Goal: Task Accomplishment & Management: Manage account settings

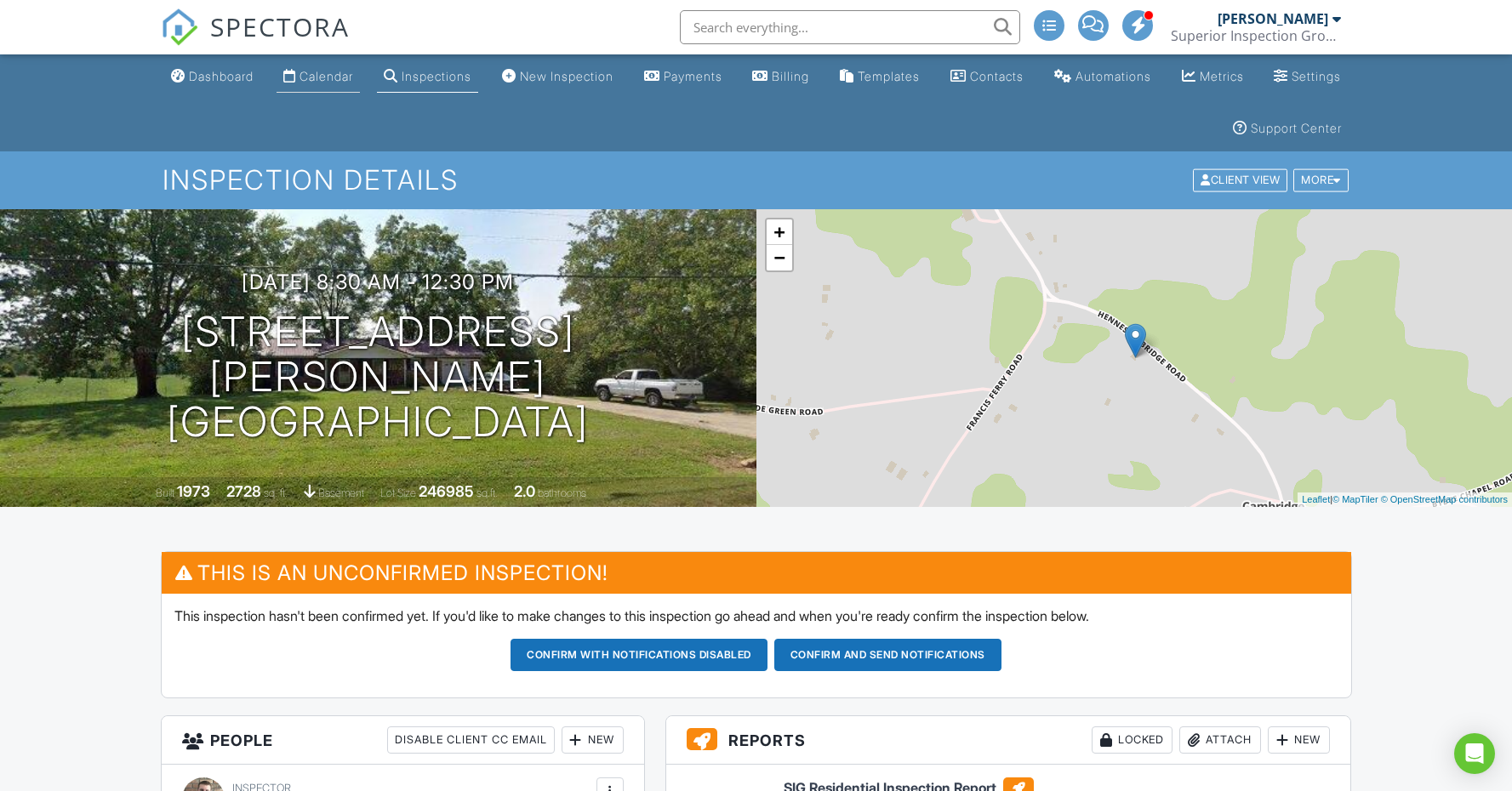
click at [346, 75] on div "Calendar" at bounding box center [326, 76] width 54 height 15
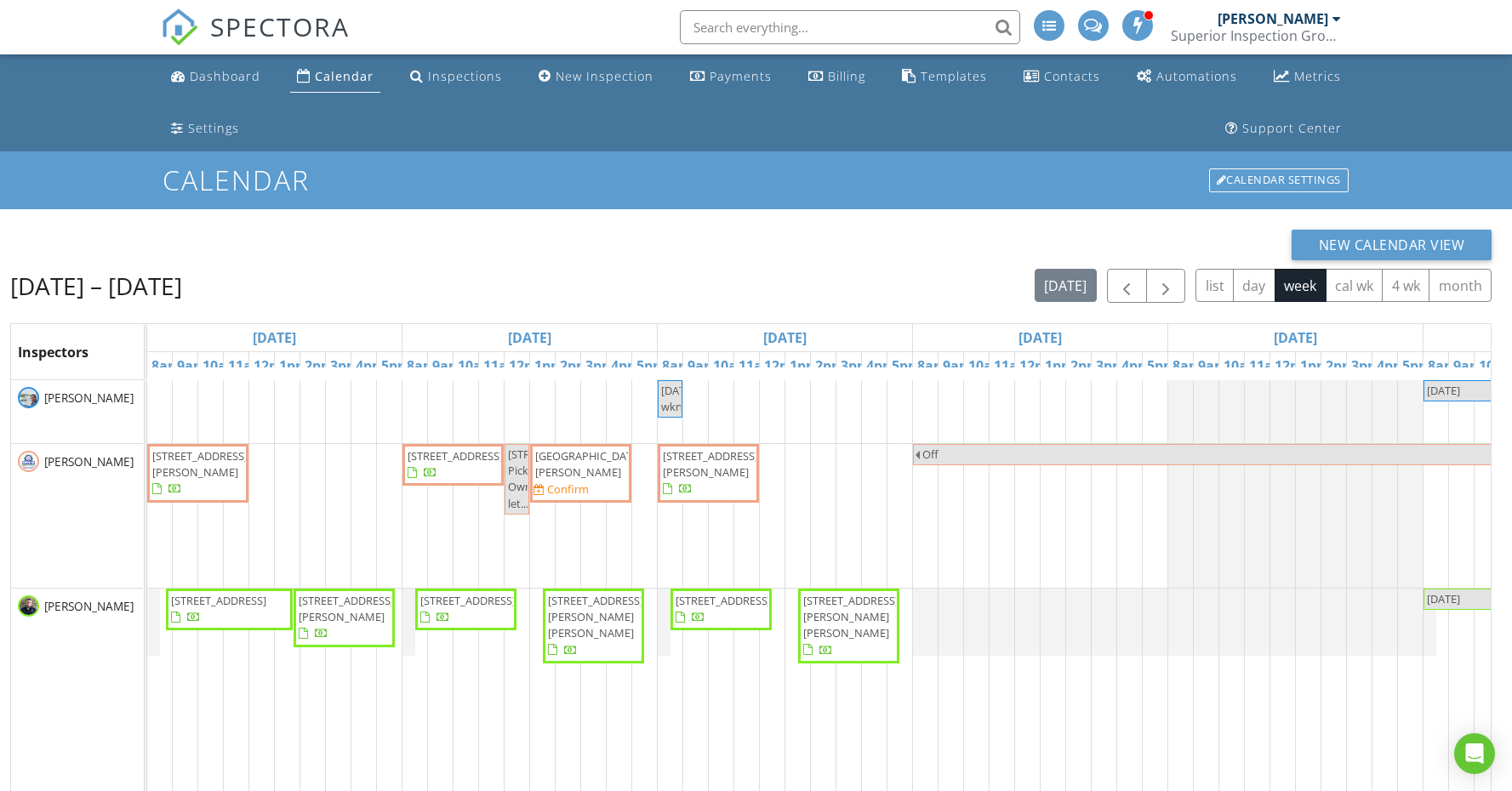
click at [465, 481] on span "64 Perry Crk Dr, Crossville 38572" at bounding box center [453, 465] width 95 height 33
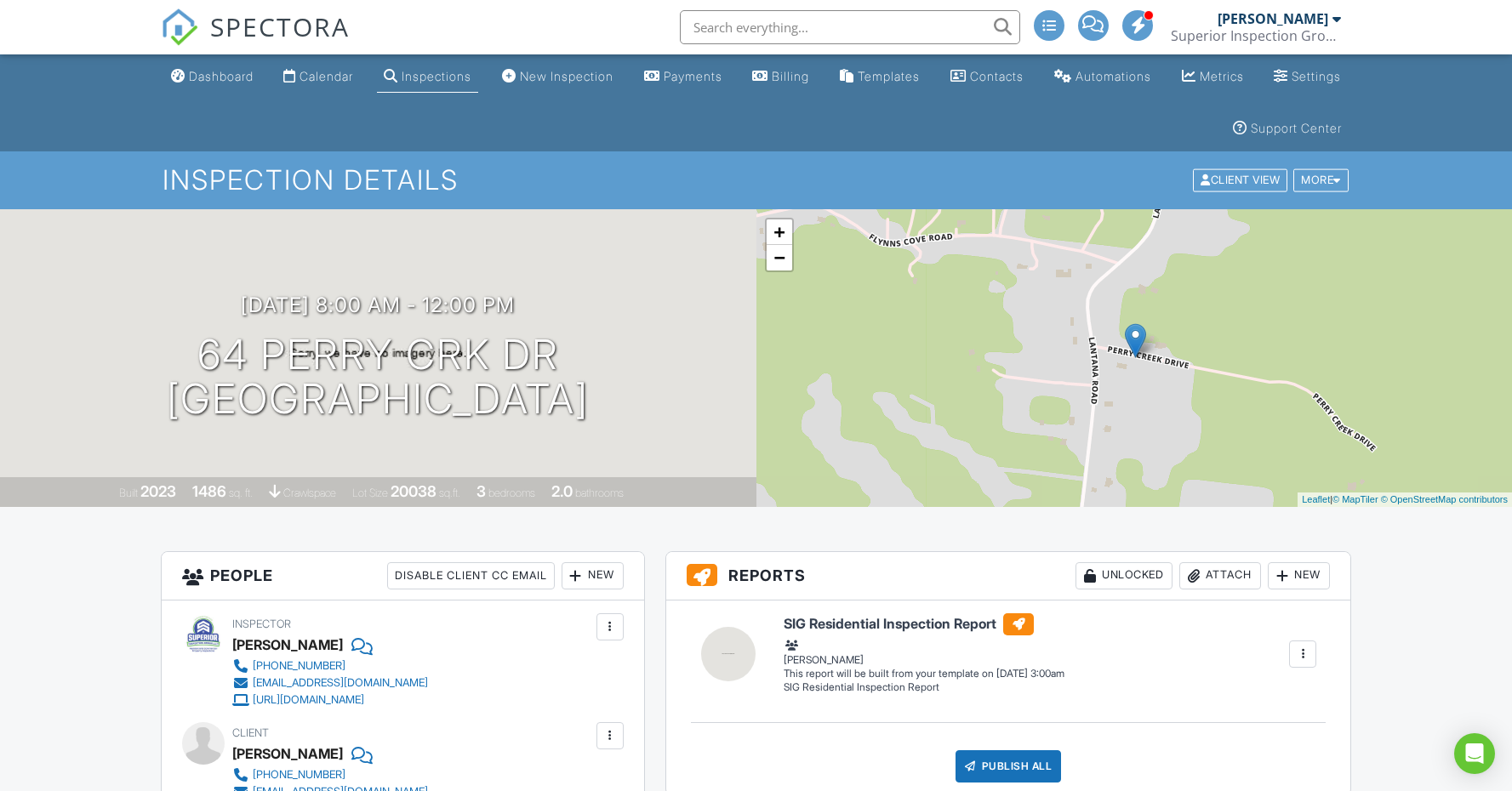
click at [326, 74] on div "Calendar" at bounding box center [326, 76] width 54 height 15
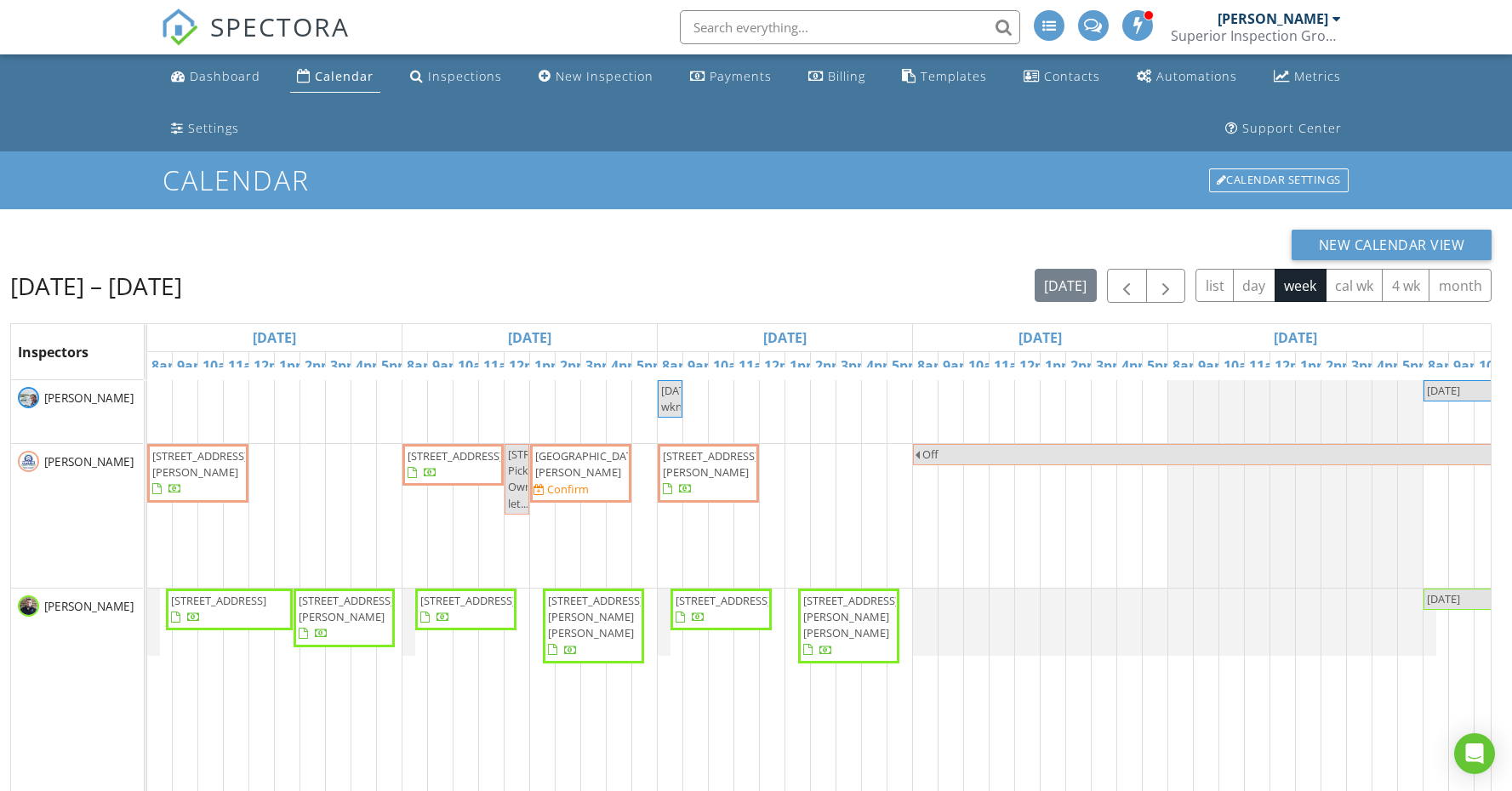
click at [326, 74] on div "Calendar" at bounding box center [343, 75] width 59 height 16
click at [596, 467] on span "[GEOGRAPHIC_DATA][PERSON_NAME]" at bounding box center [588, 464] width 107 height 32
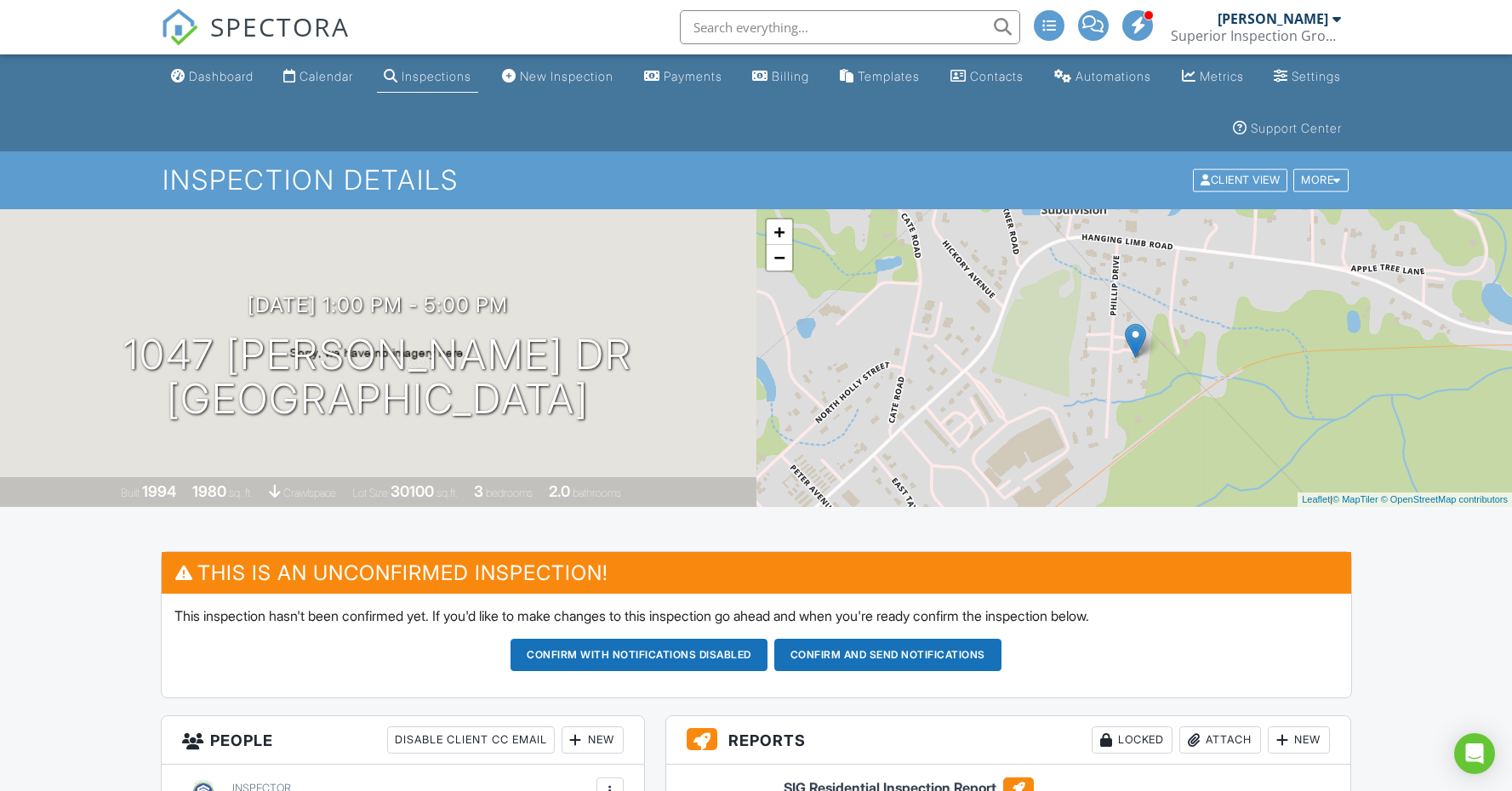
click at [767, 651] on button "Confirm and send notifications" at bounding box center [639, 654] width 257 height 33
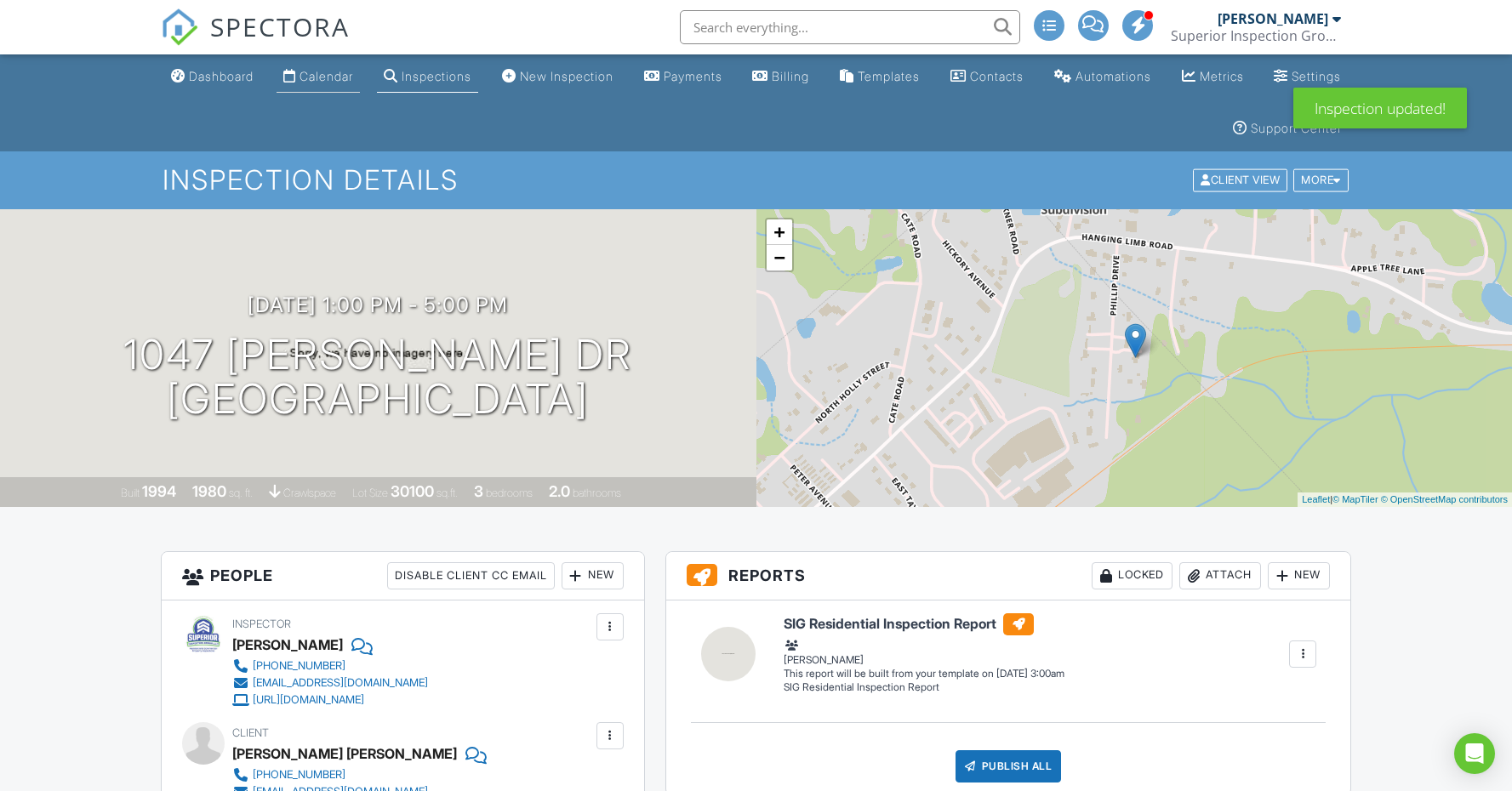
click at [331, 92] on link "Calendar" at bounding box center [318, 77] width 84 height 32
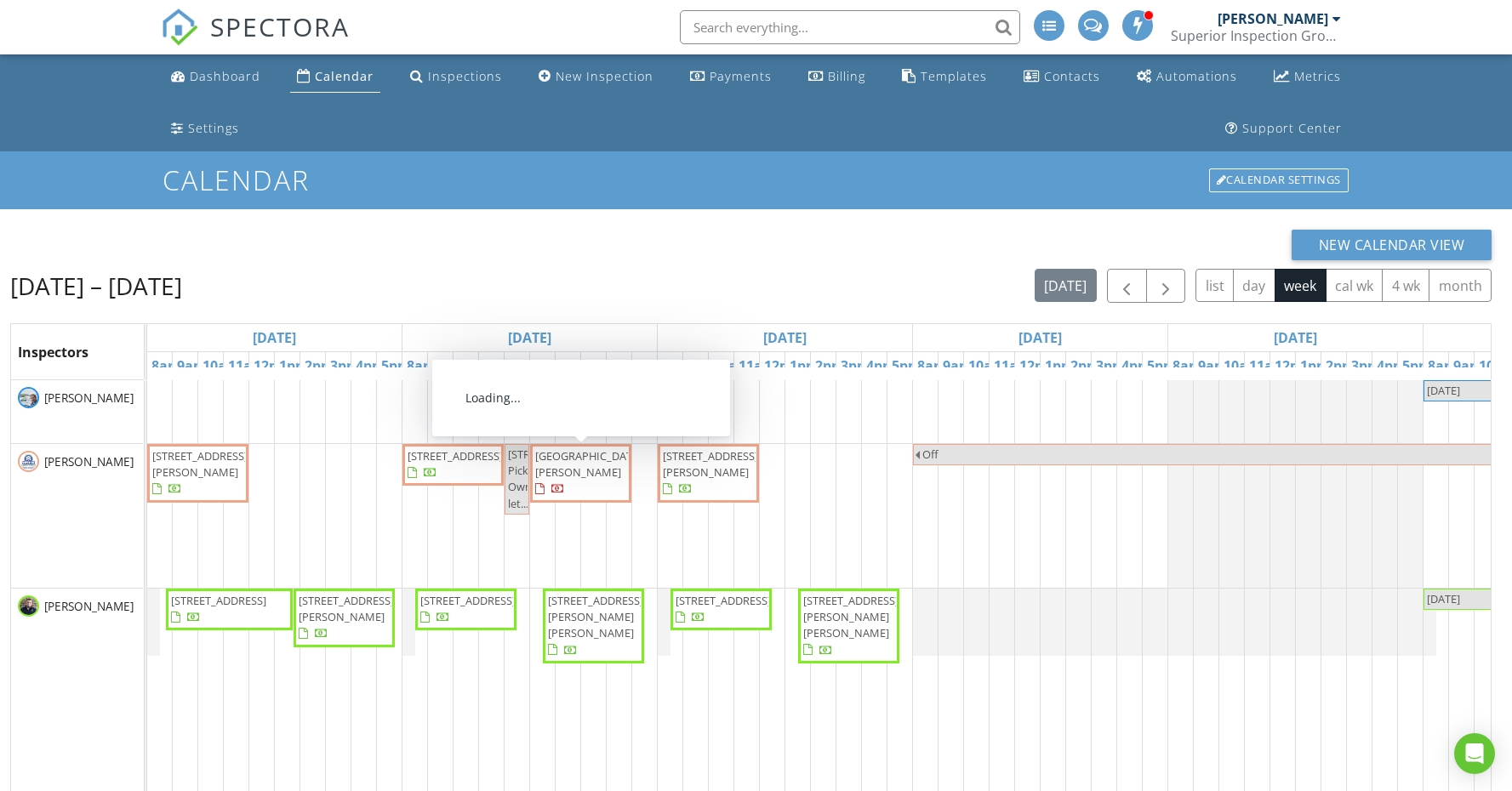
click at [547, 487] on div at bounding box center [541, 491] width 14 height 14
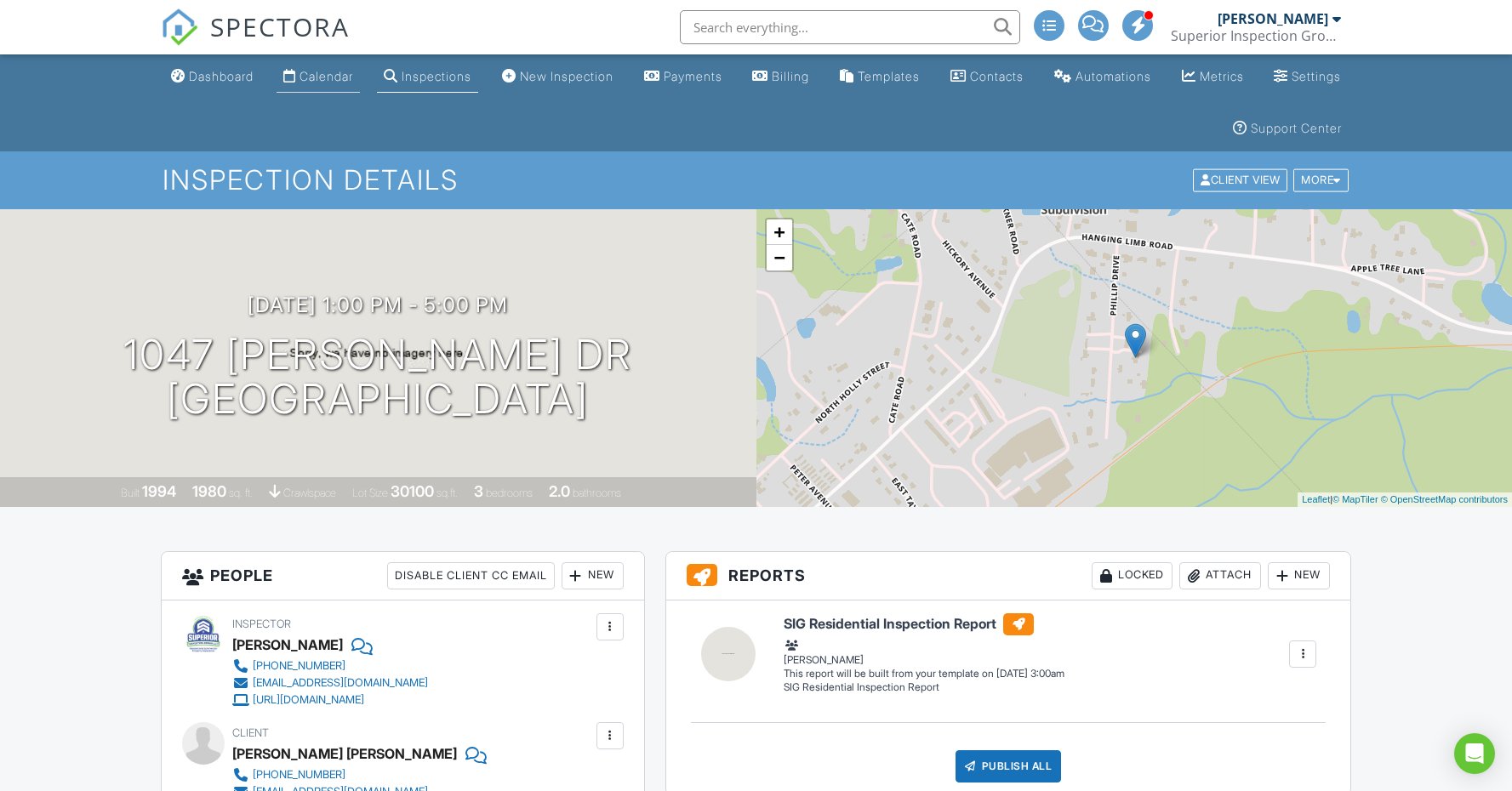
click at [343, 75] on div "Calendar" at bounding box center [326, 76] width 54 height 15
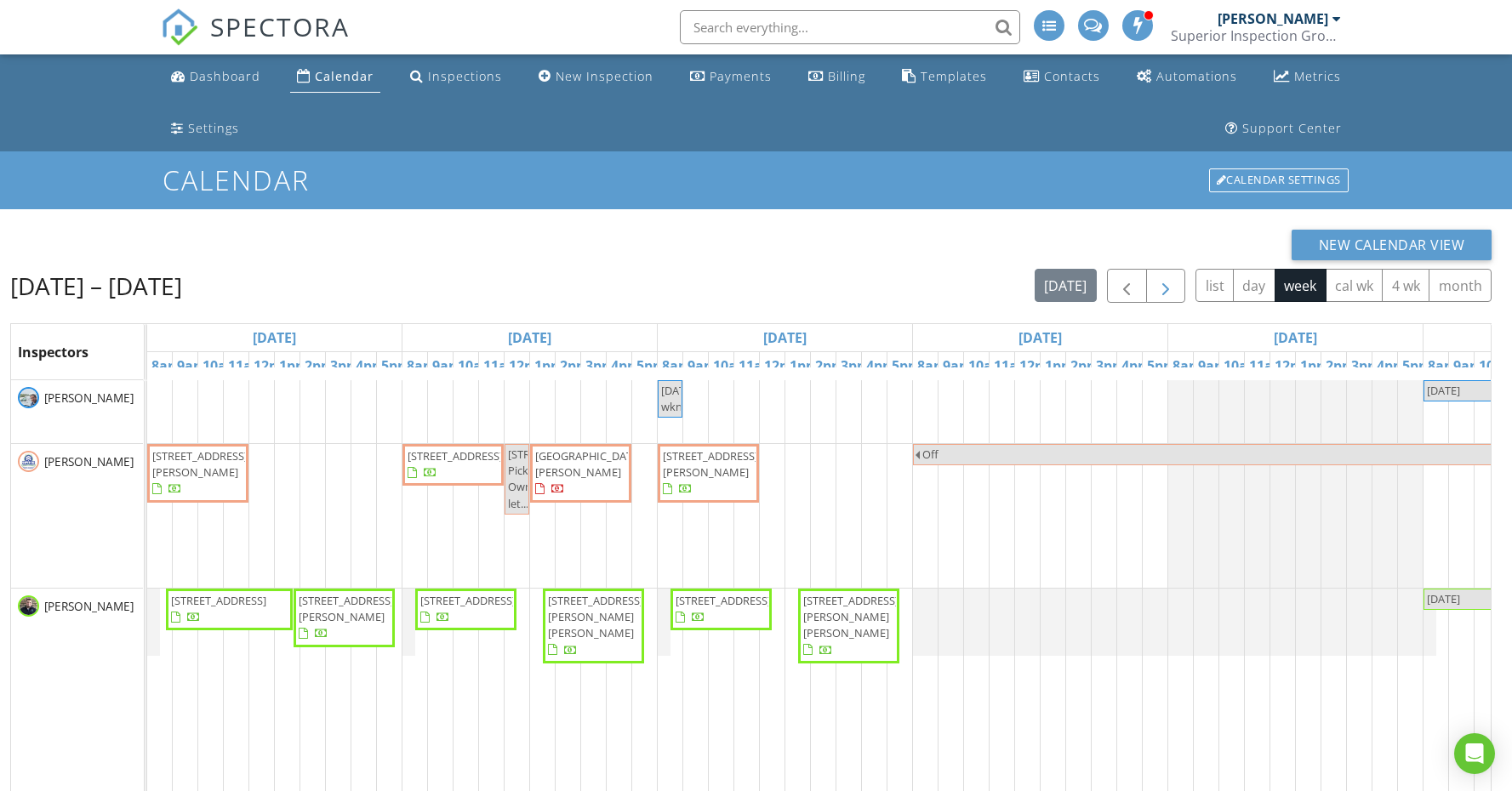
click at [1161, 292] on span "button" at bounding box center [1165, 286] width 20 height 20
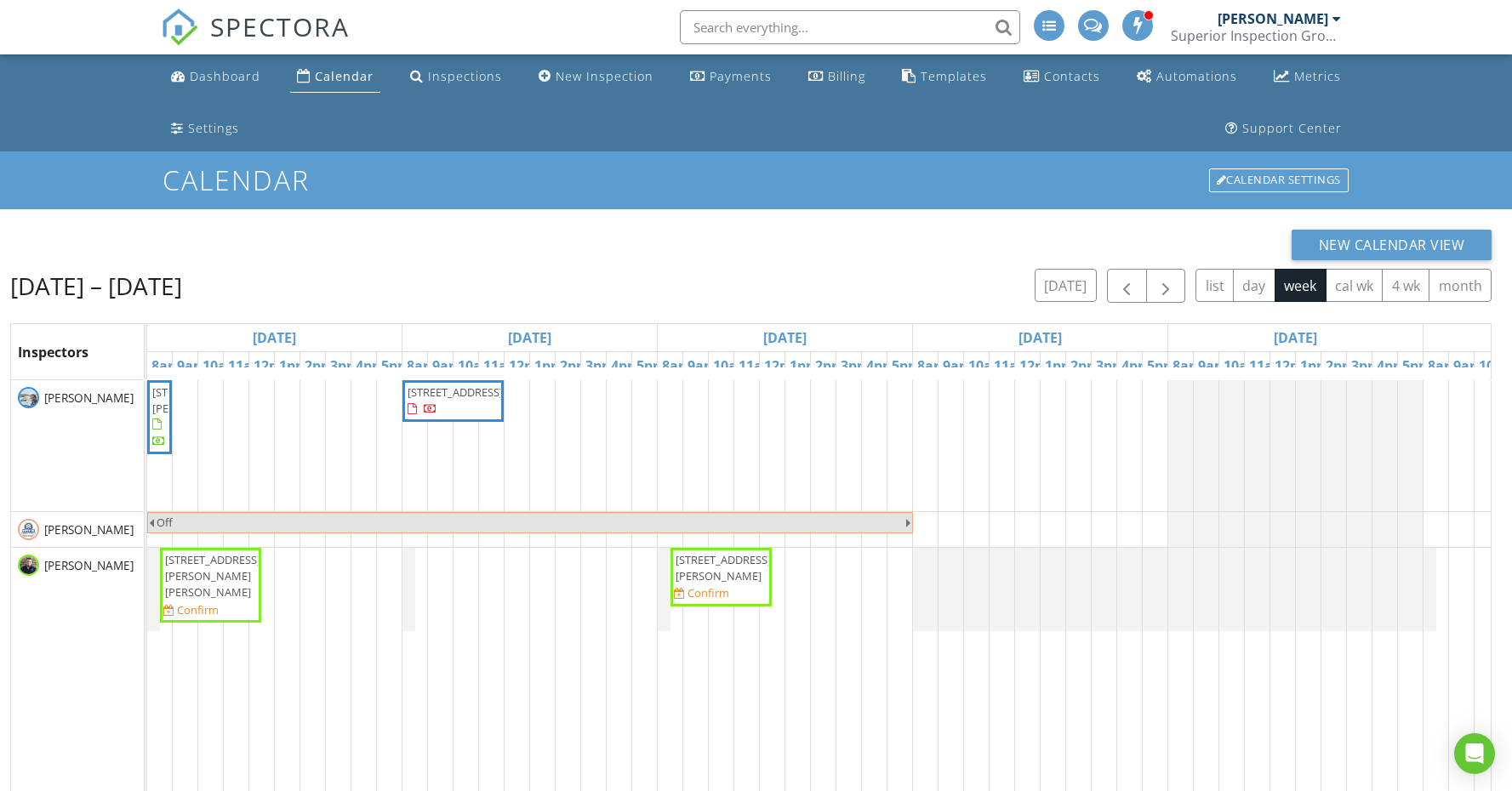
click at [736, 583] on span "5101 Hennessee Bridge Rd, Rock Island 38581" at bounding box center [723, 568] width 95 height 32
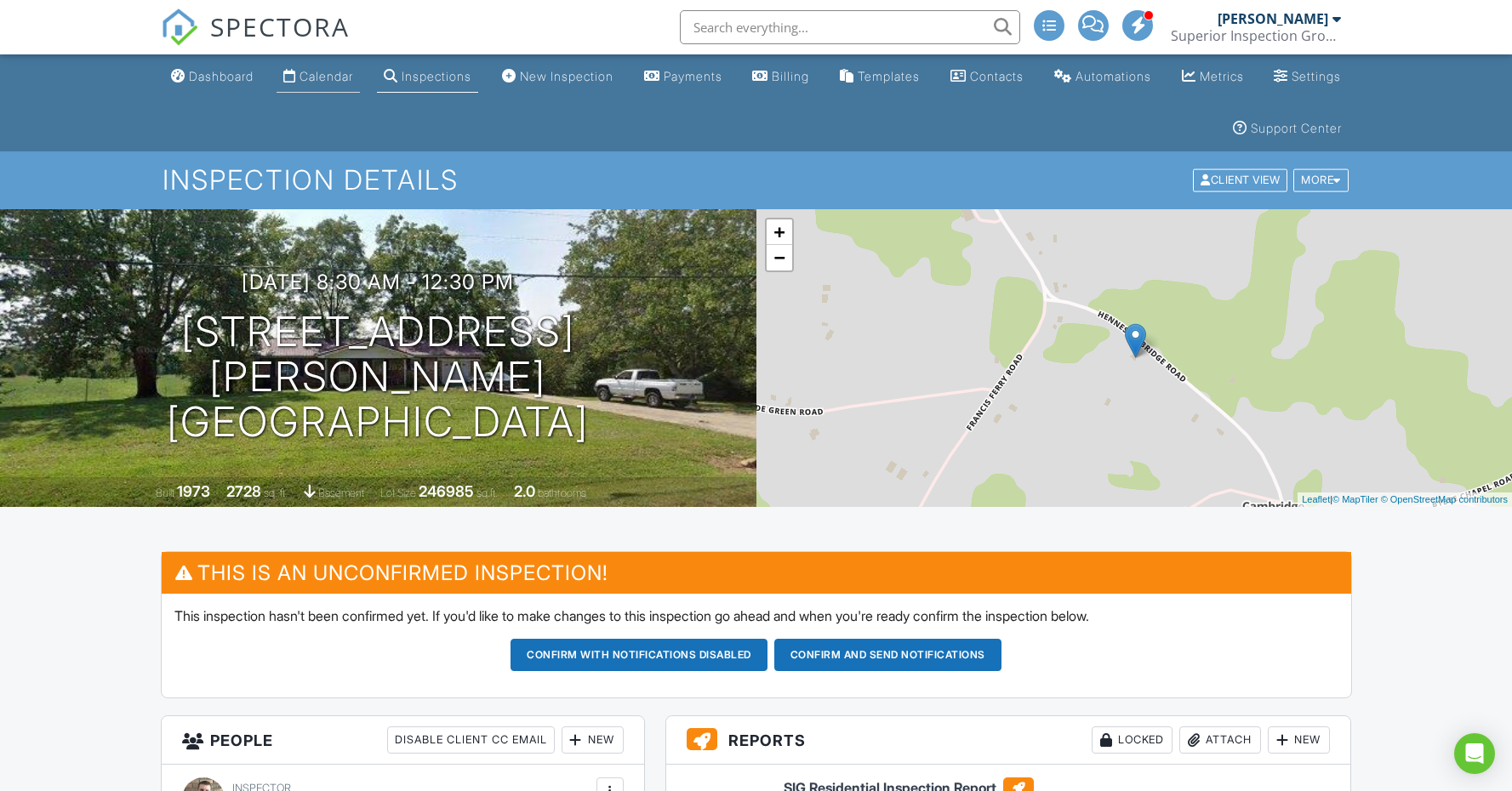
click at [353, 75] on div "Calendar" at bounding box center [326, 76] width 54 height 15
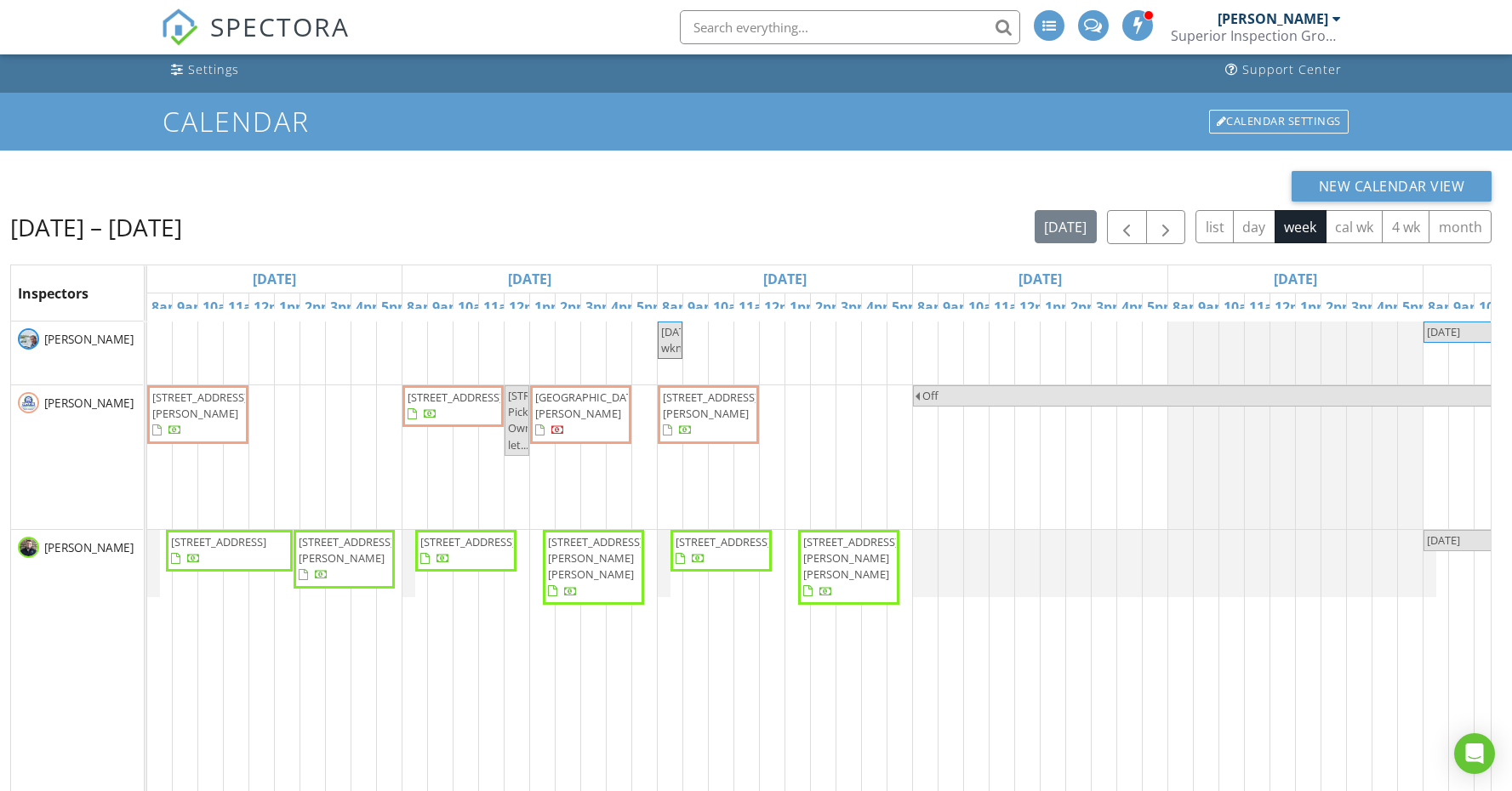
scroll to position [59, 0]
click at [1124, 233] on span "button" at bounding box center [1126, 227] width 20 height 20
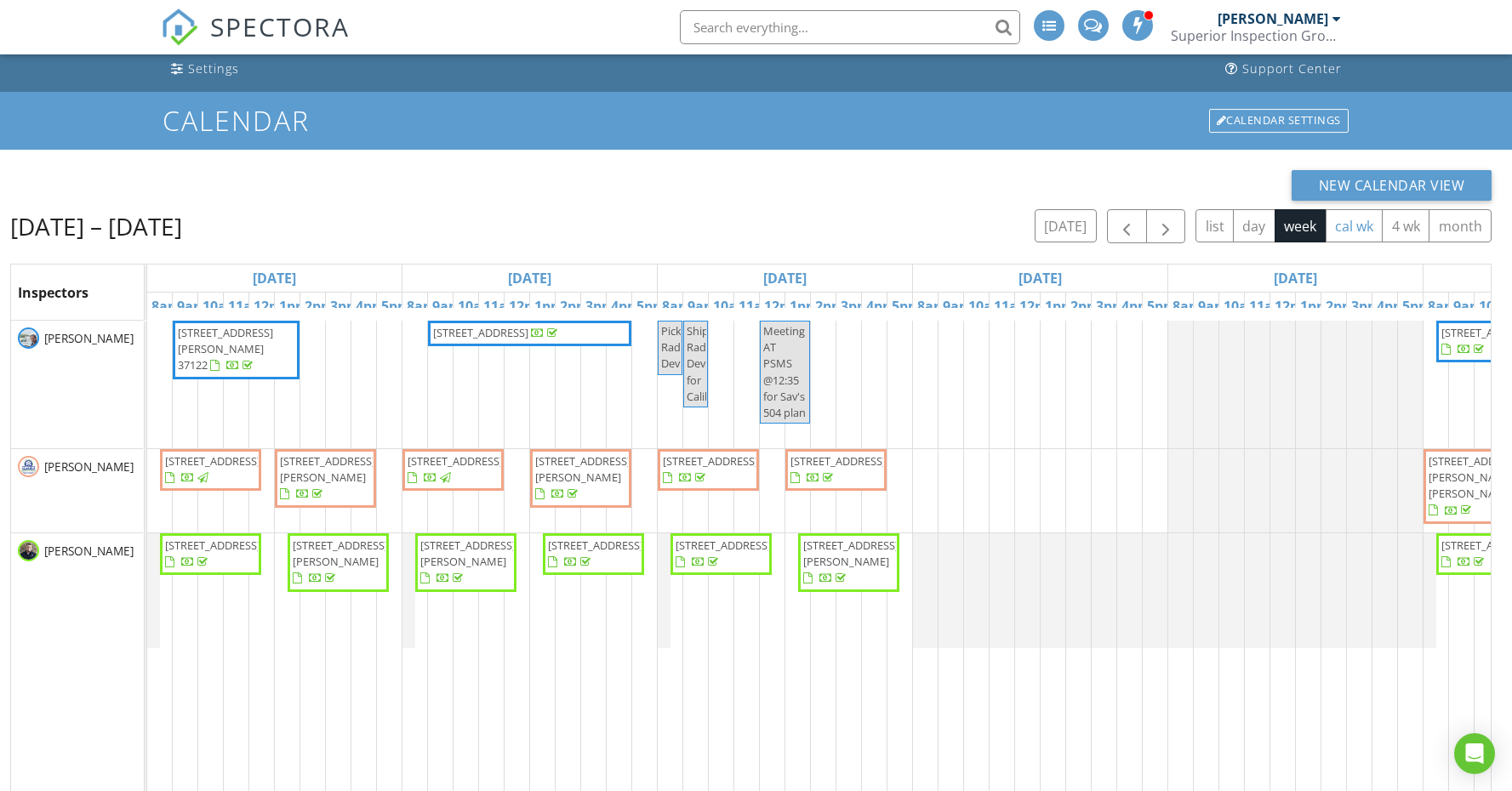
click at [1348, 231] on button "cal wk" at bounding box center [1354, 226] width 58 height 33
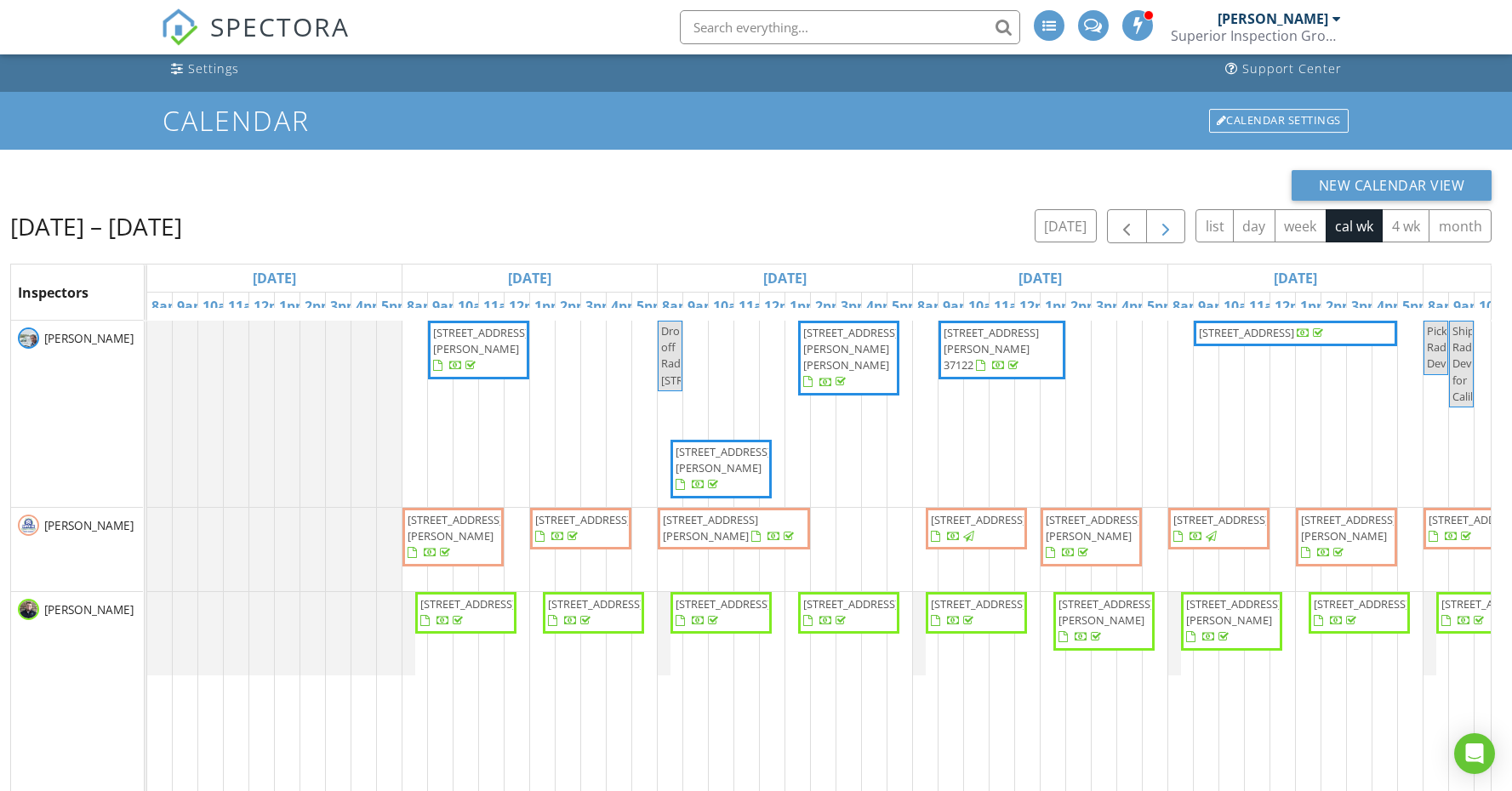
click at [1162, 230] on span "button" at bounding box center [1165, 227] width 20 height 20
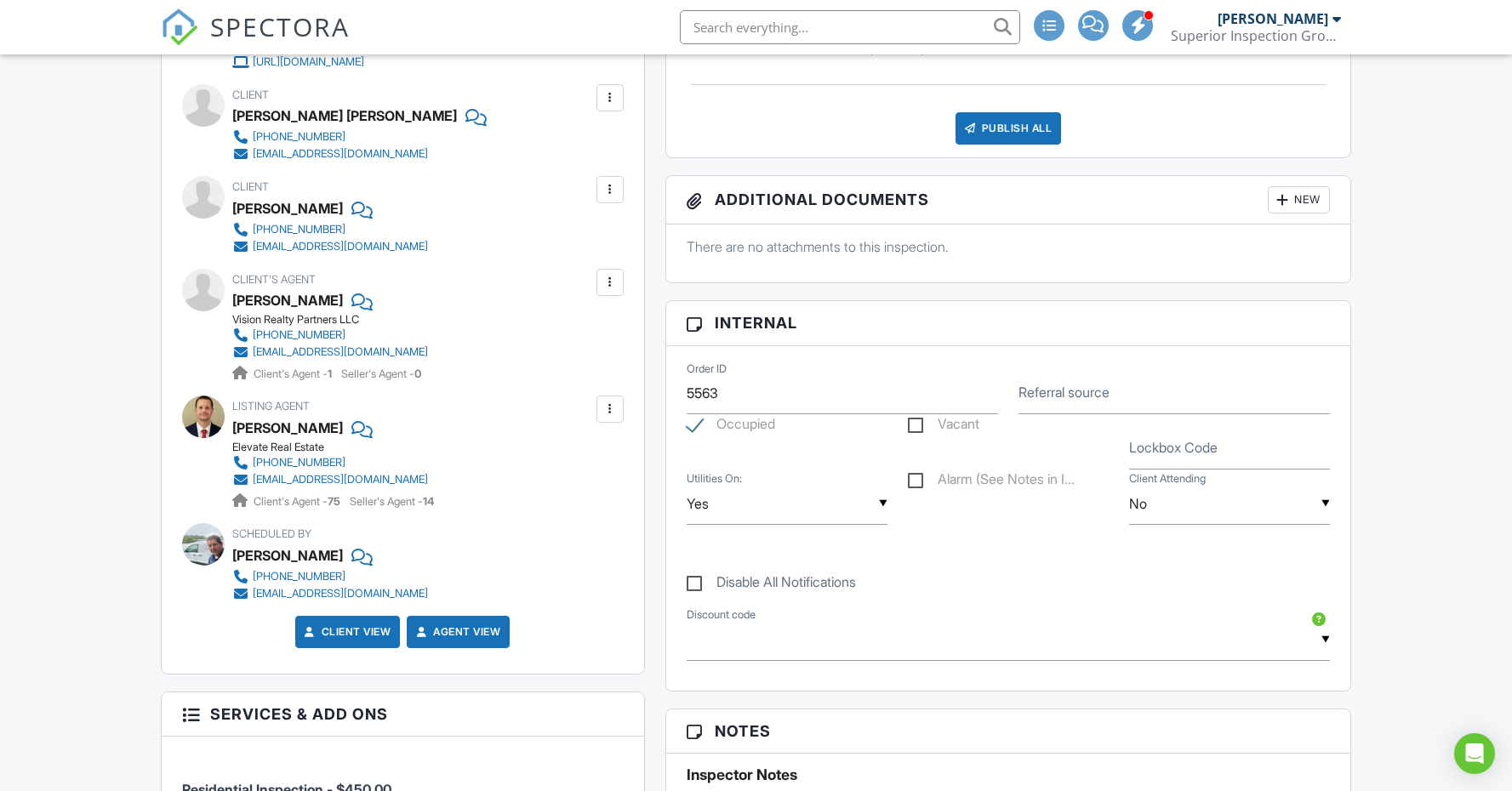
scroll to position [641, 0]
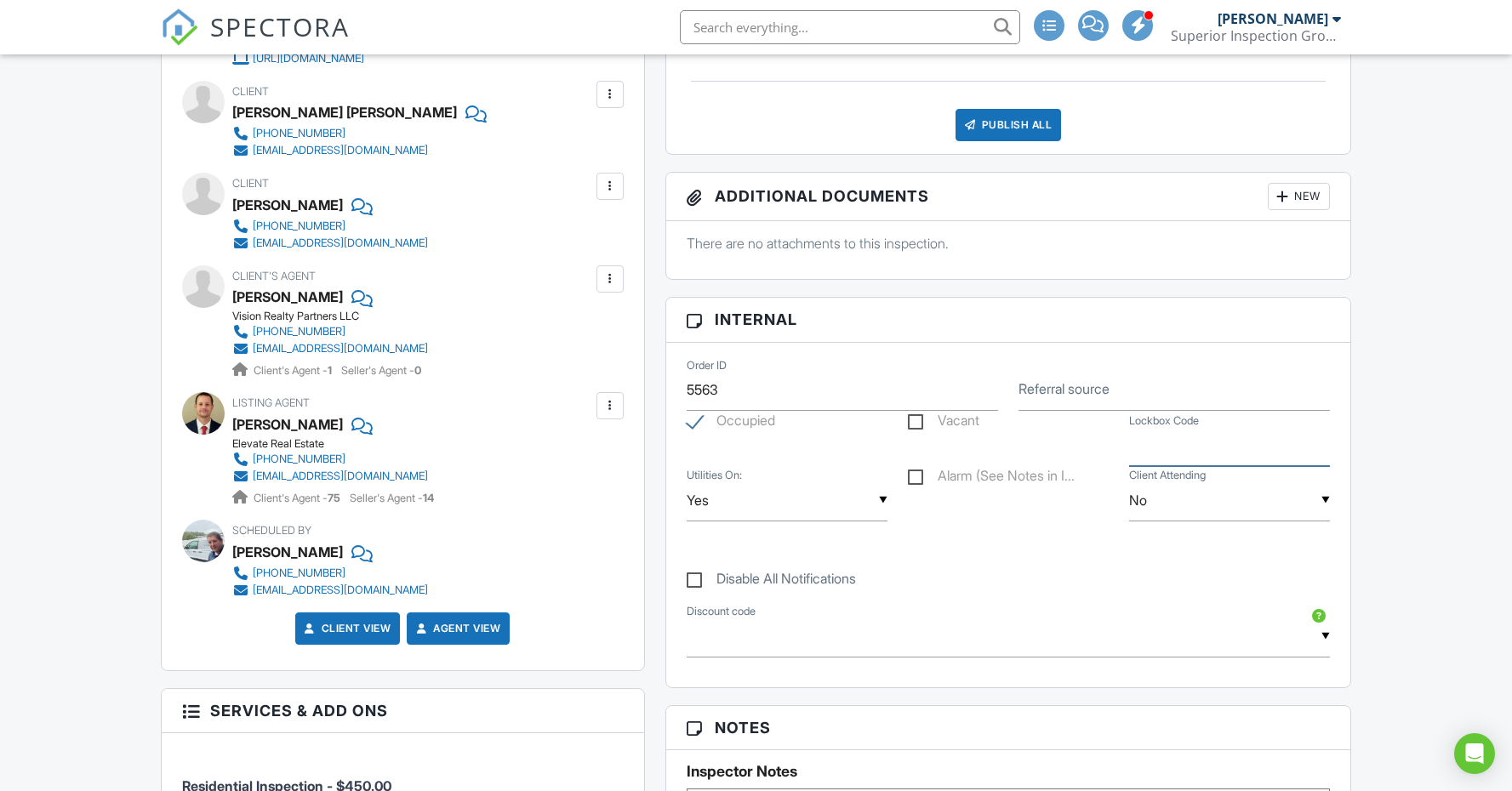
click at [1245, 451] on input "Lockbox Code" at bounding box center [1229, 445] width 201 height 42
type input "OCN"
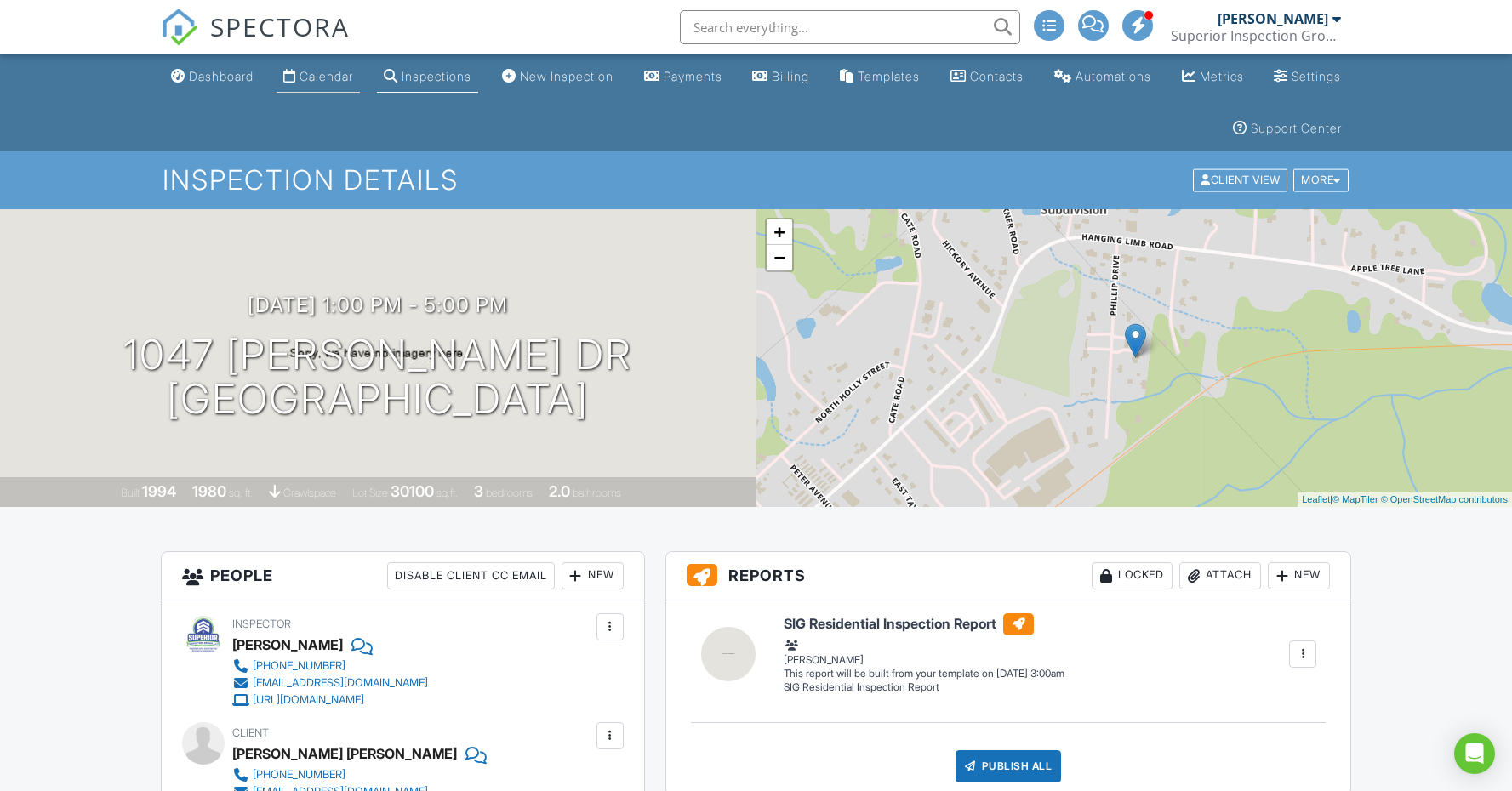
click at [339, 86] on link "Calendar" at bounding box center [318, 77] width 84 height 32
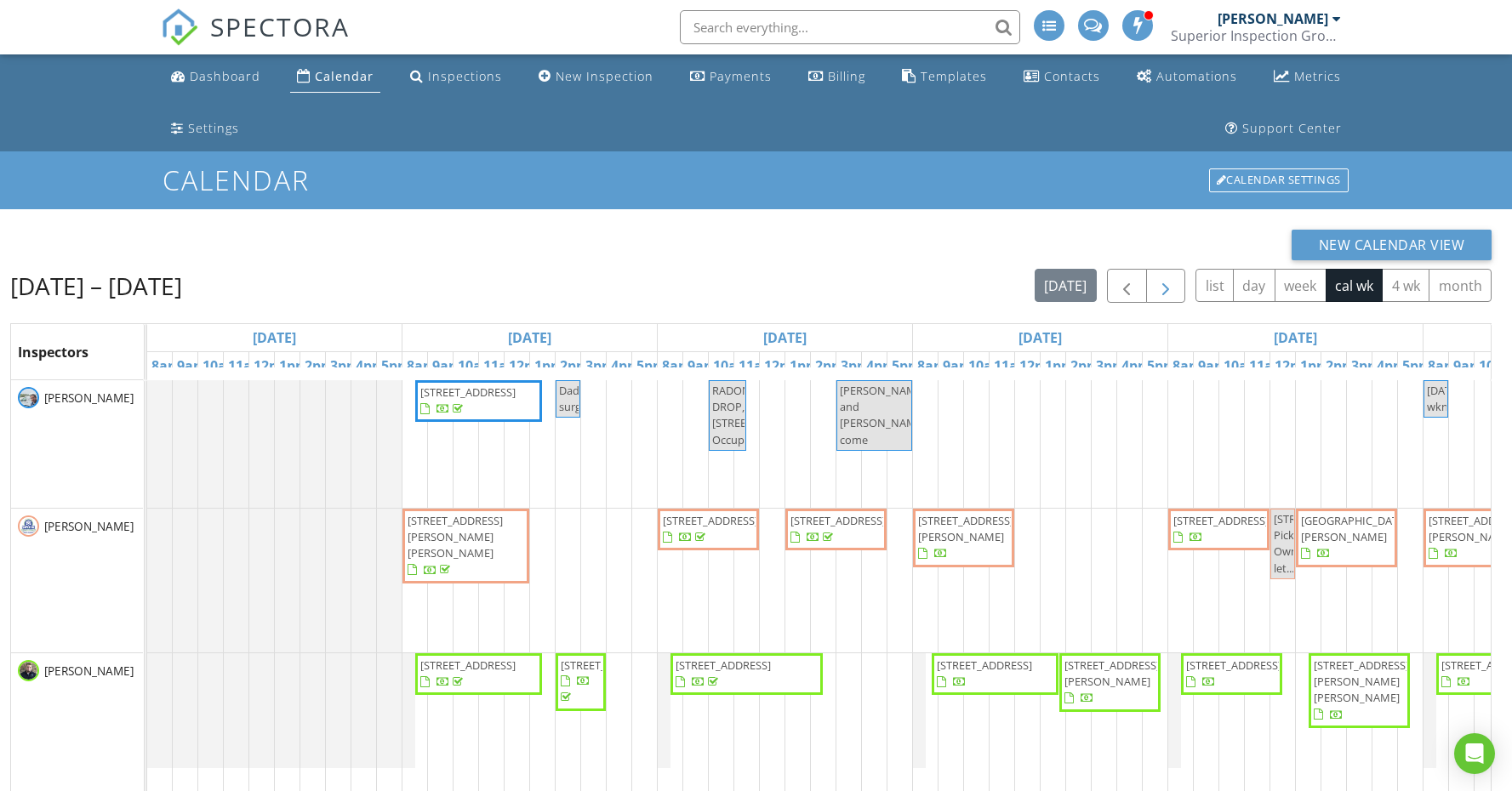
click at [1165, 282] on span "button" at bounding box center [1165, 286] width 20 height 20
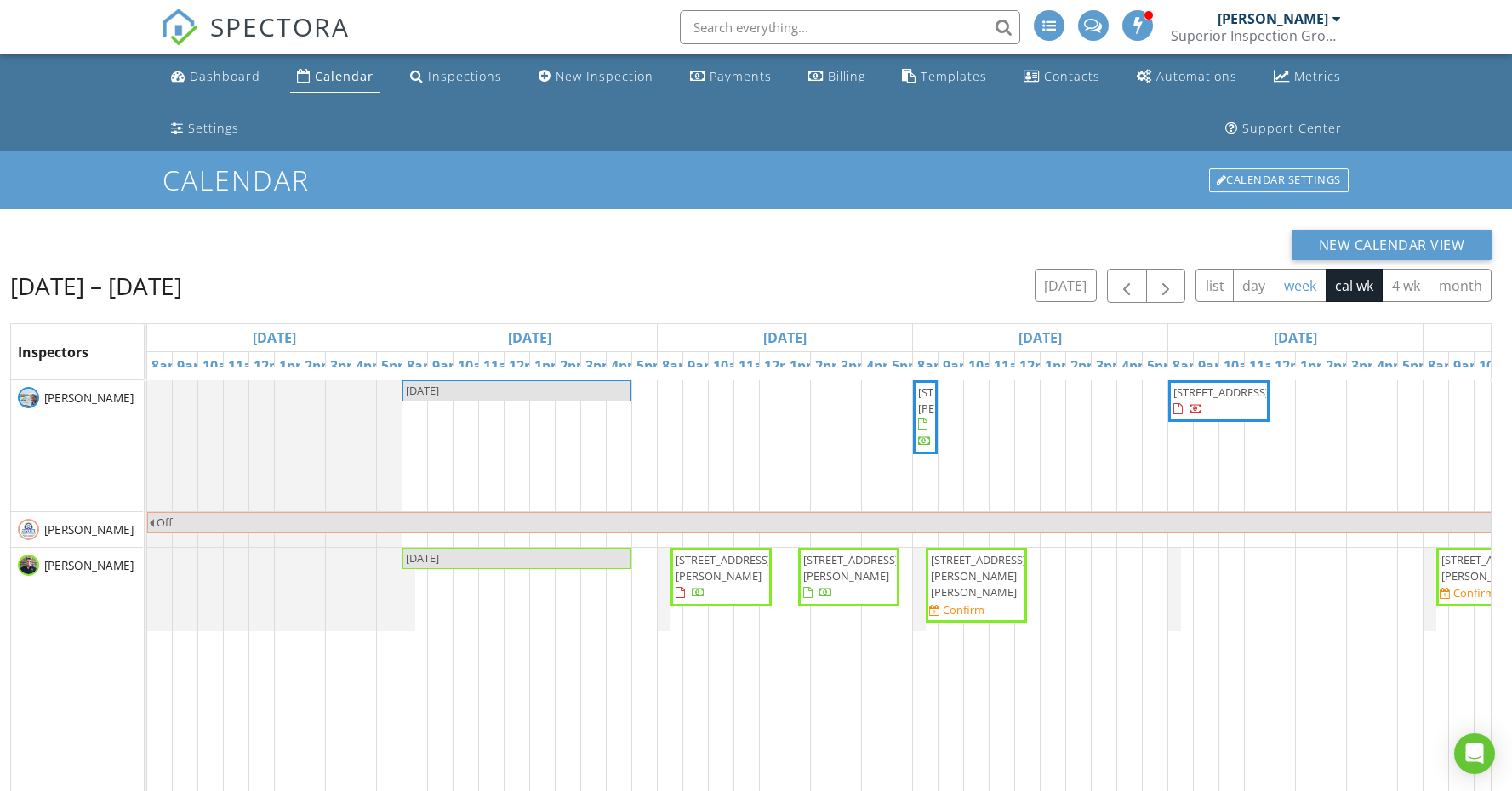
click at [1303, 294] on button "week" at bounding box center [1300, 285] width 52 height 33
click at [1465, 579] on span "5101 Hennessee Bridge Rd, Rock Island 38581" at bounding box center [1489, 568] width 95 height 32
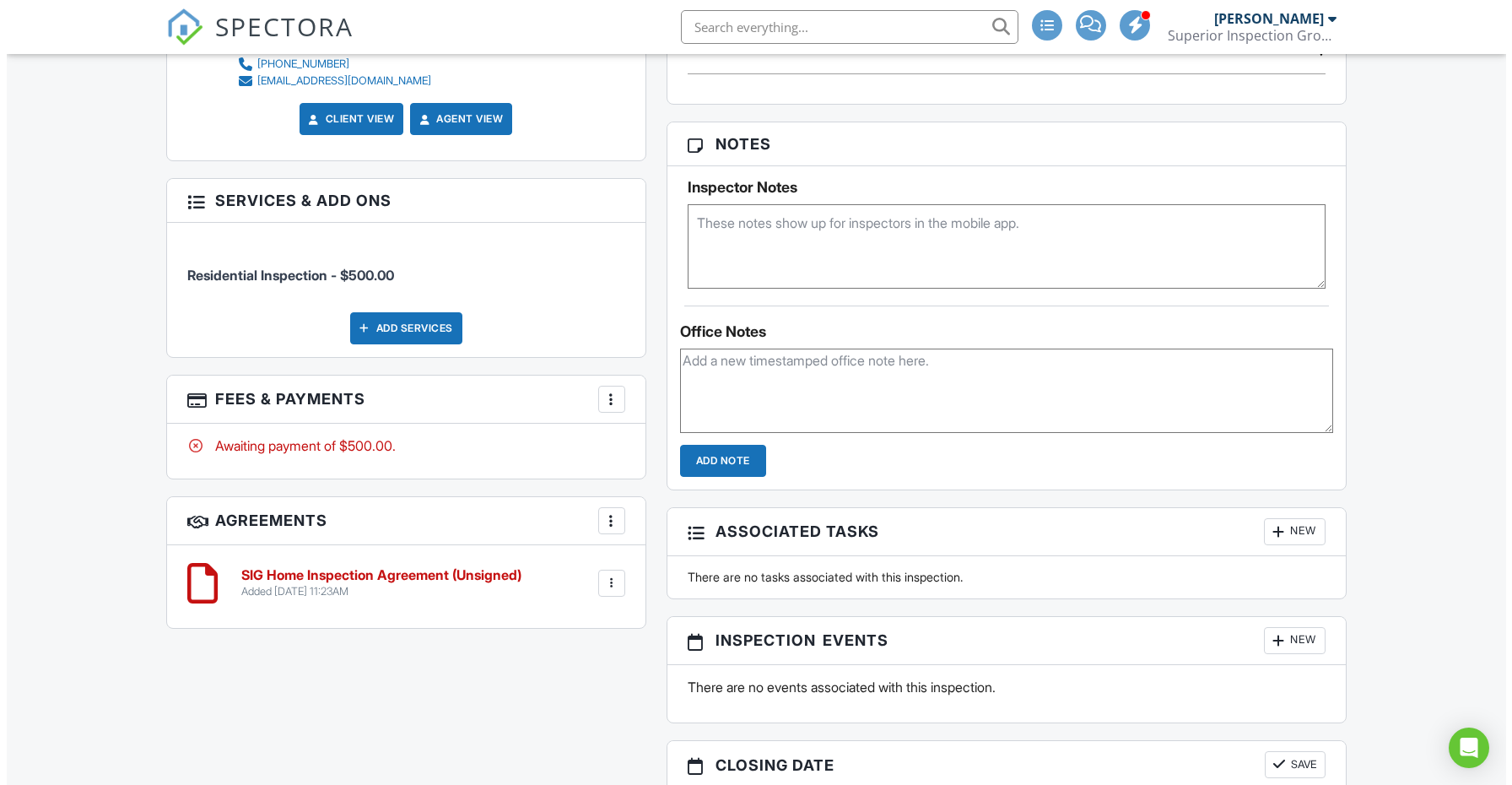
scroll to position [1320, 0]
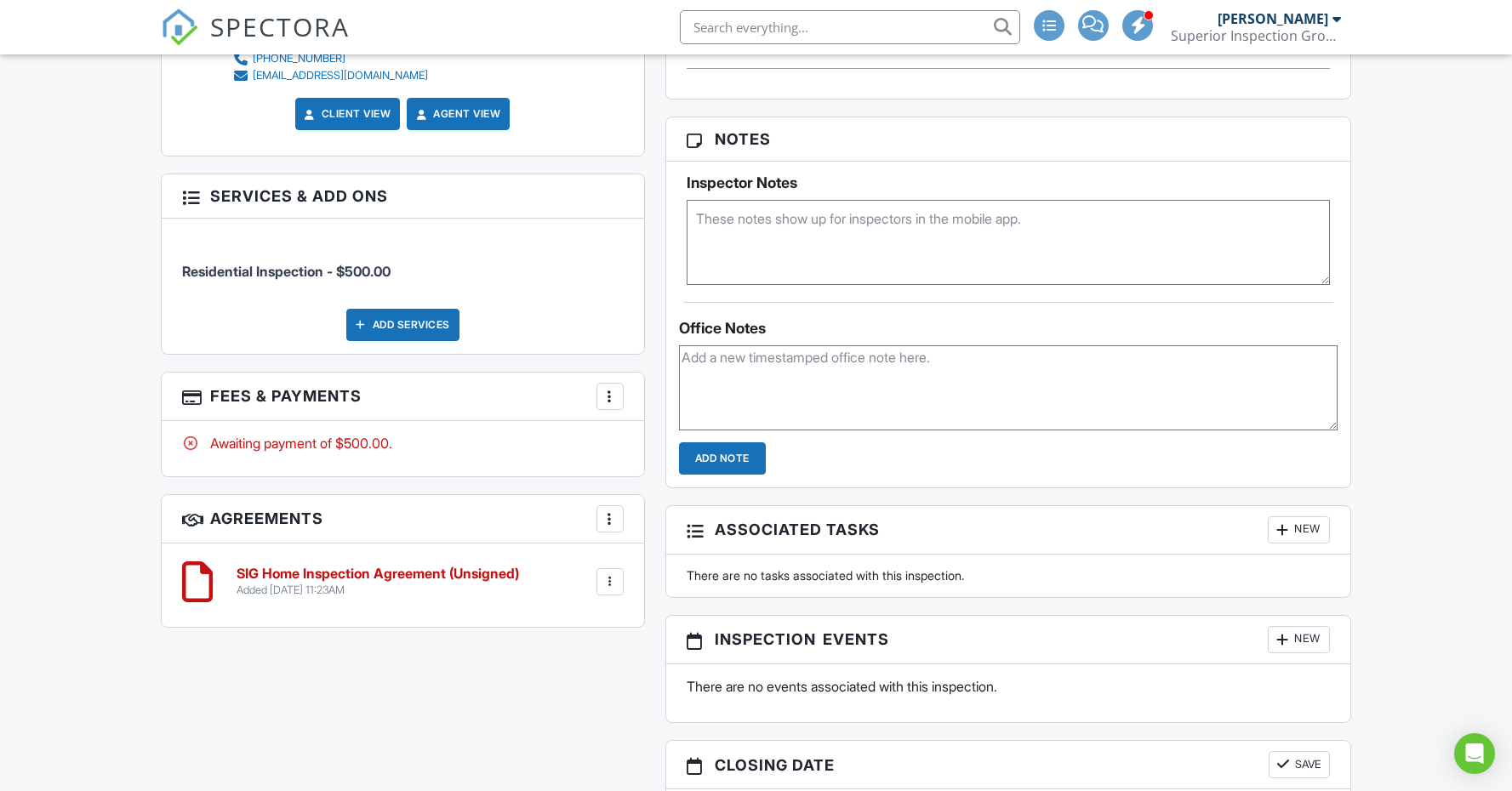
click at [608, 388] on div at bounding box center [610, 396] width 17 height 17
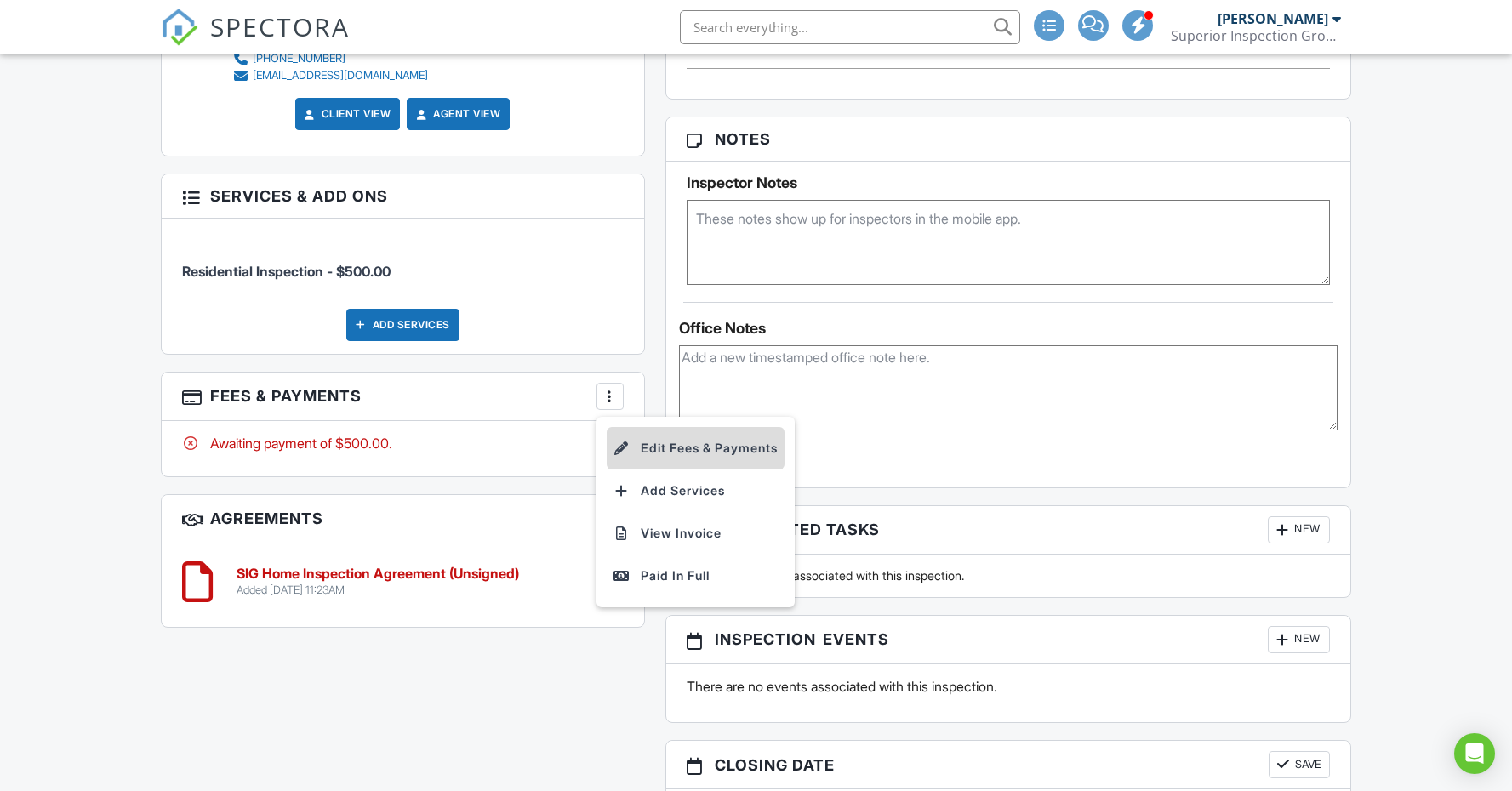
click at [630, 440] on div at bounding box center [622, 448] width 17 height 17
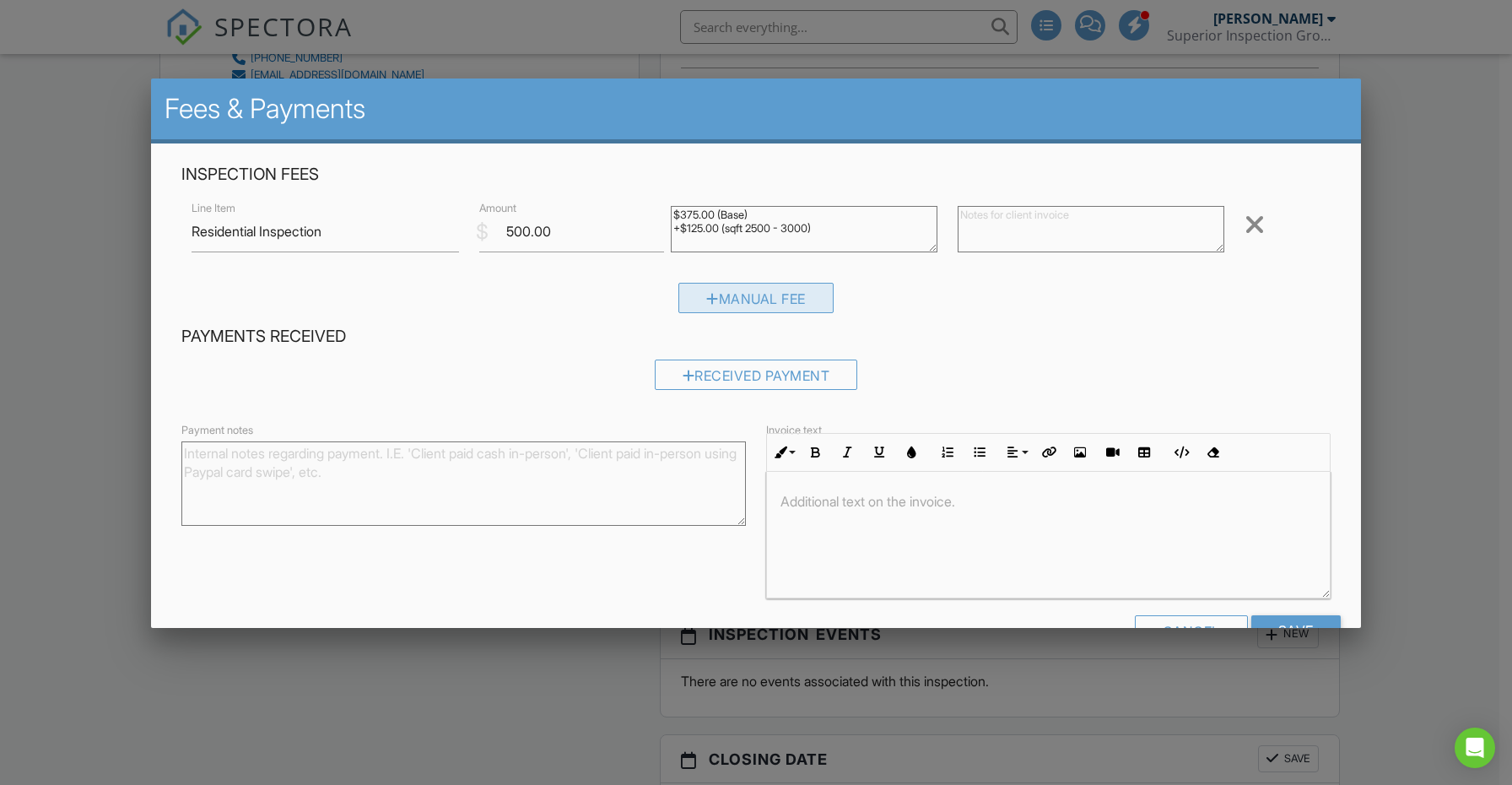
click at [681, 303] on div "Manual Fee" at bounding box center [756, 297] width 155 height 30
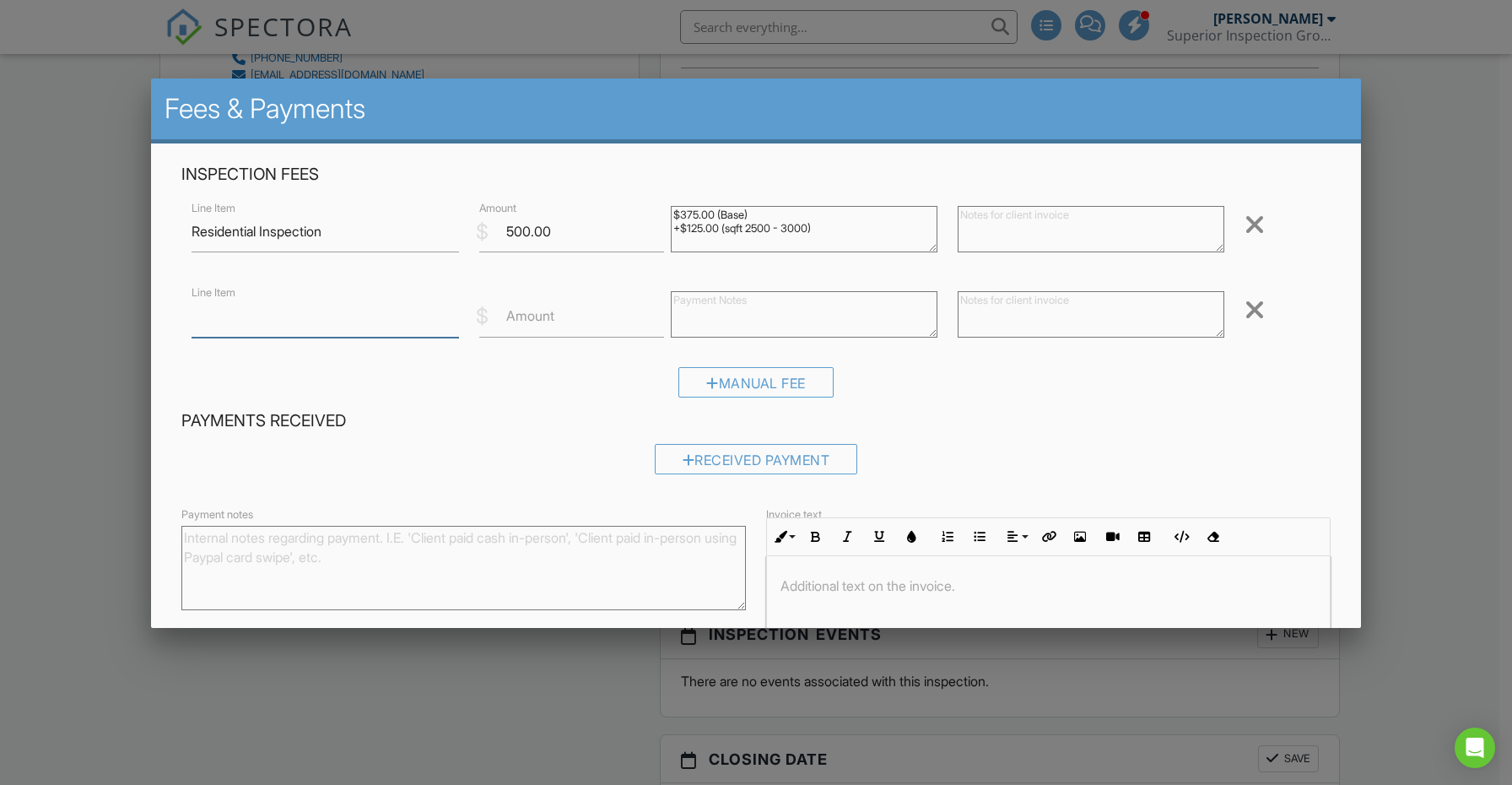
click at [357, 329] on input "Line Item" at bounding box center [325, 316] width 267 height 42
type input "F"
type input "Flea Treatment (Allstar Pest Control)"
type input "300.00"
click at [557, 233] on input "500.00" at bounding box center [572, 232] width 185 height 42
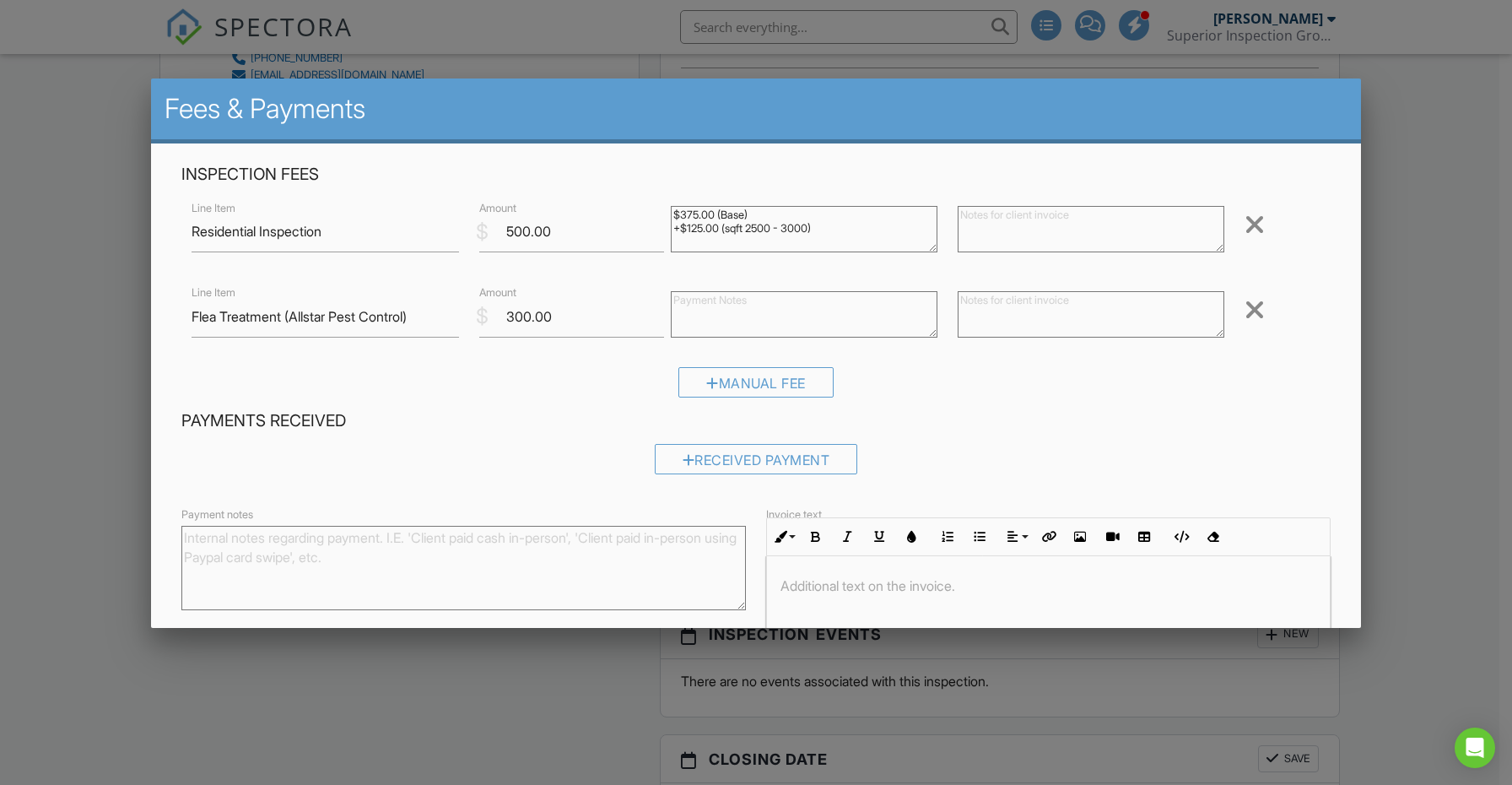
scroll to position [134, 0]
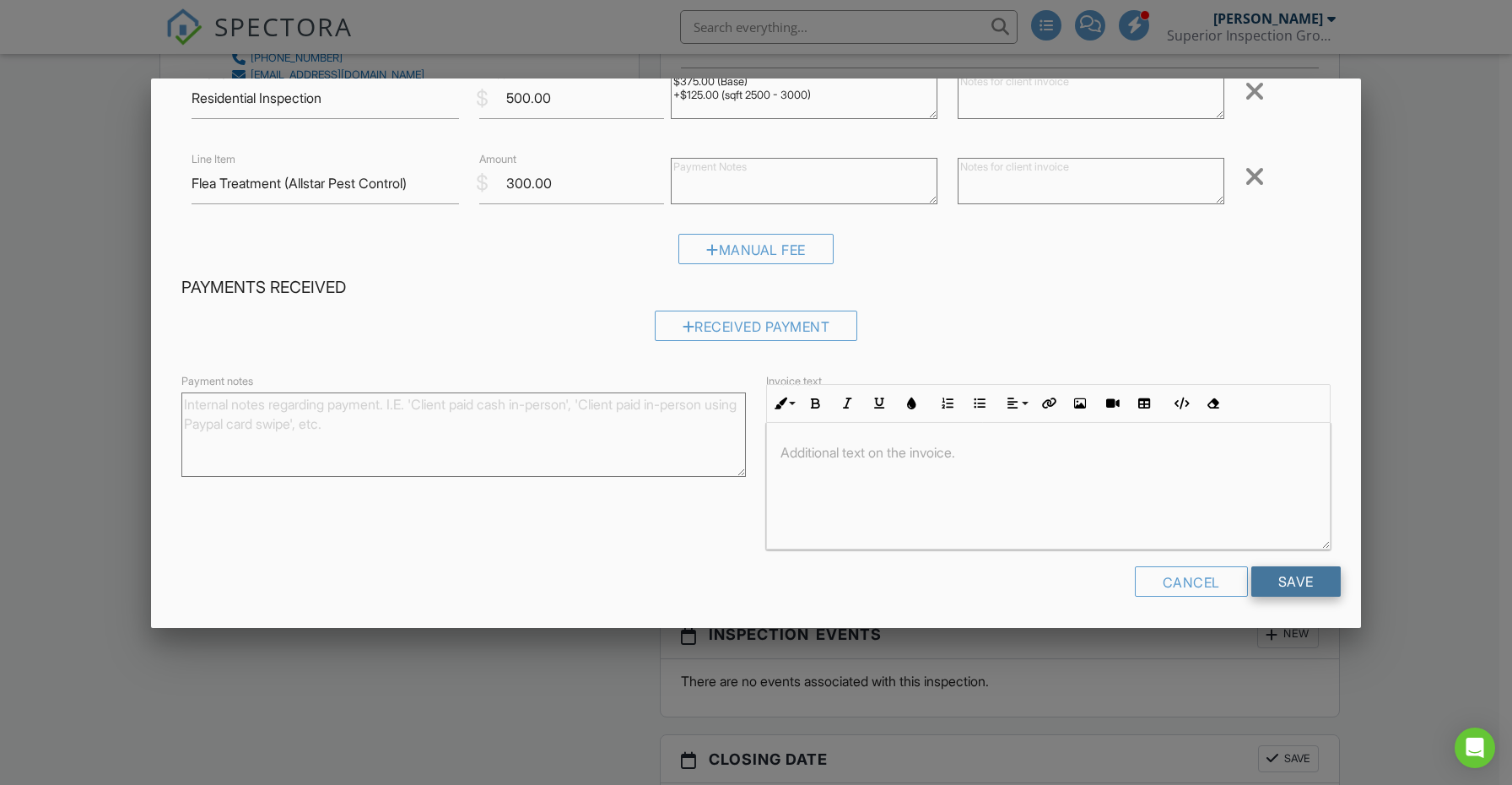
click at [1264, 579] on input "Save" at bounding box center [1296, 581] width 89 height 30
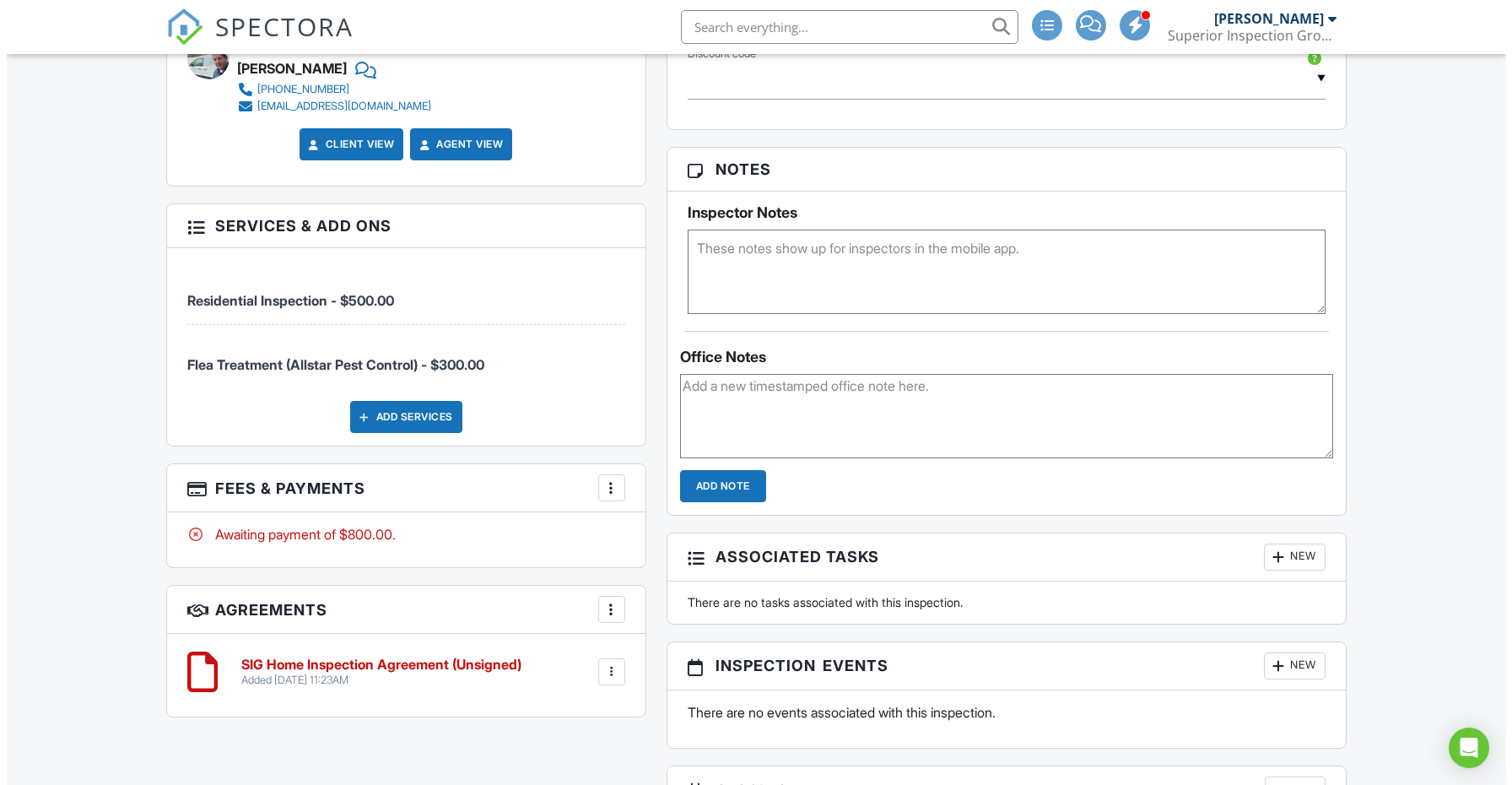
scroll to position [1291, 0]
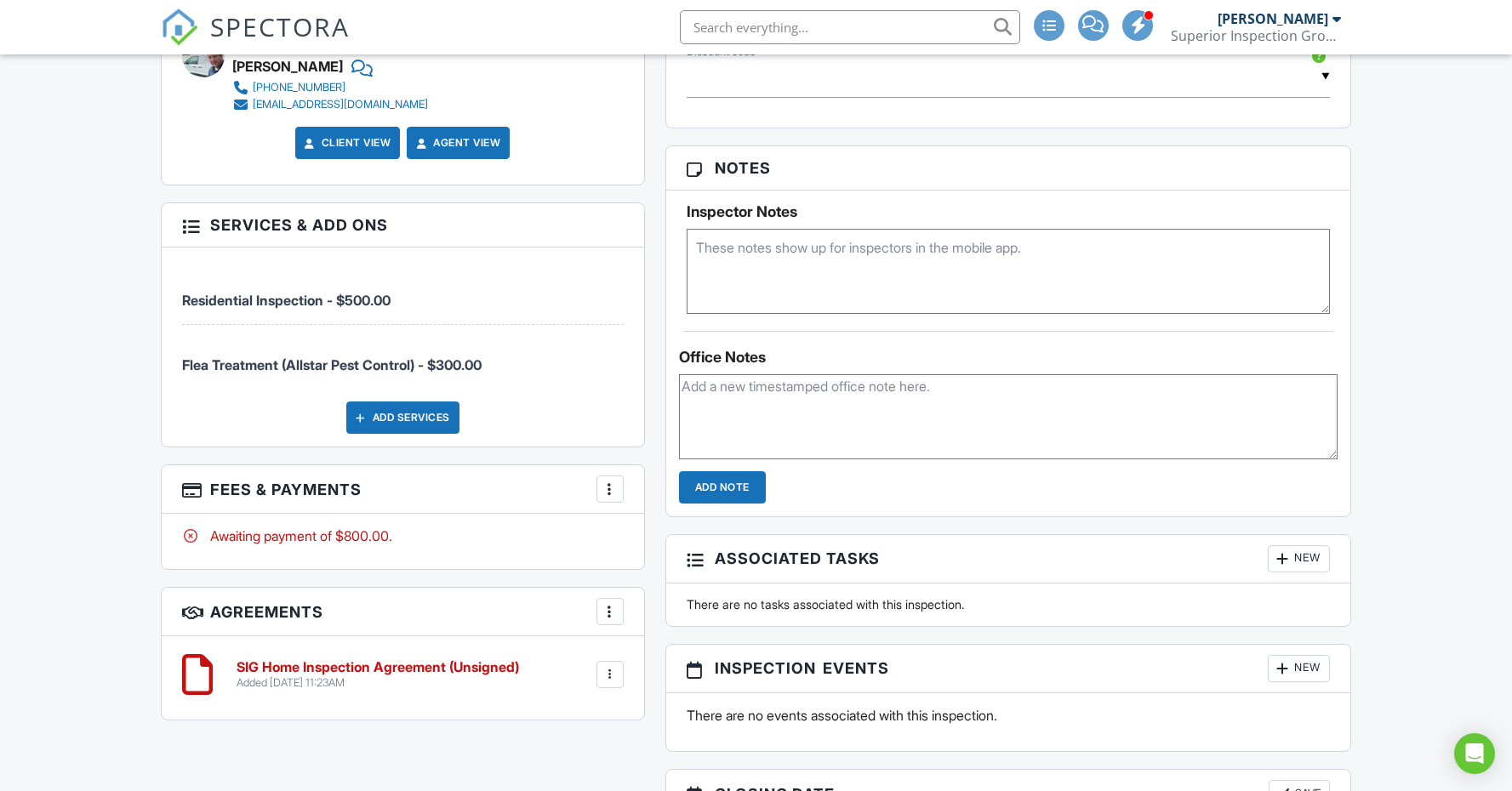
click at [608, 481] on div at bounding box center [610, 489] width 17 height 17
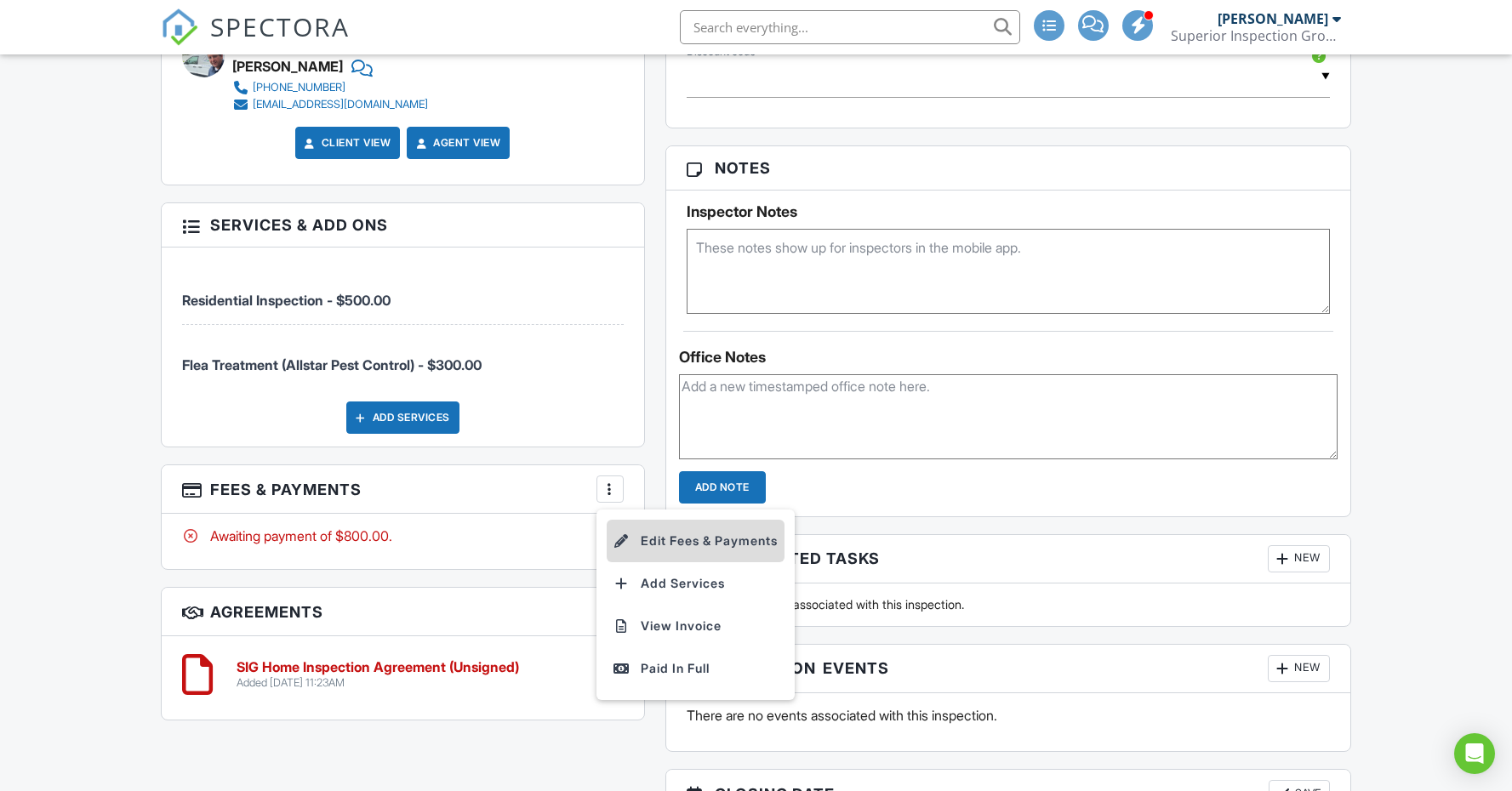
click at [629, 533] on div at bounding box center [622, 541] width 17 height 17
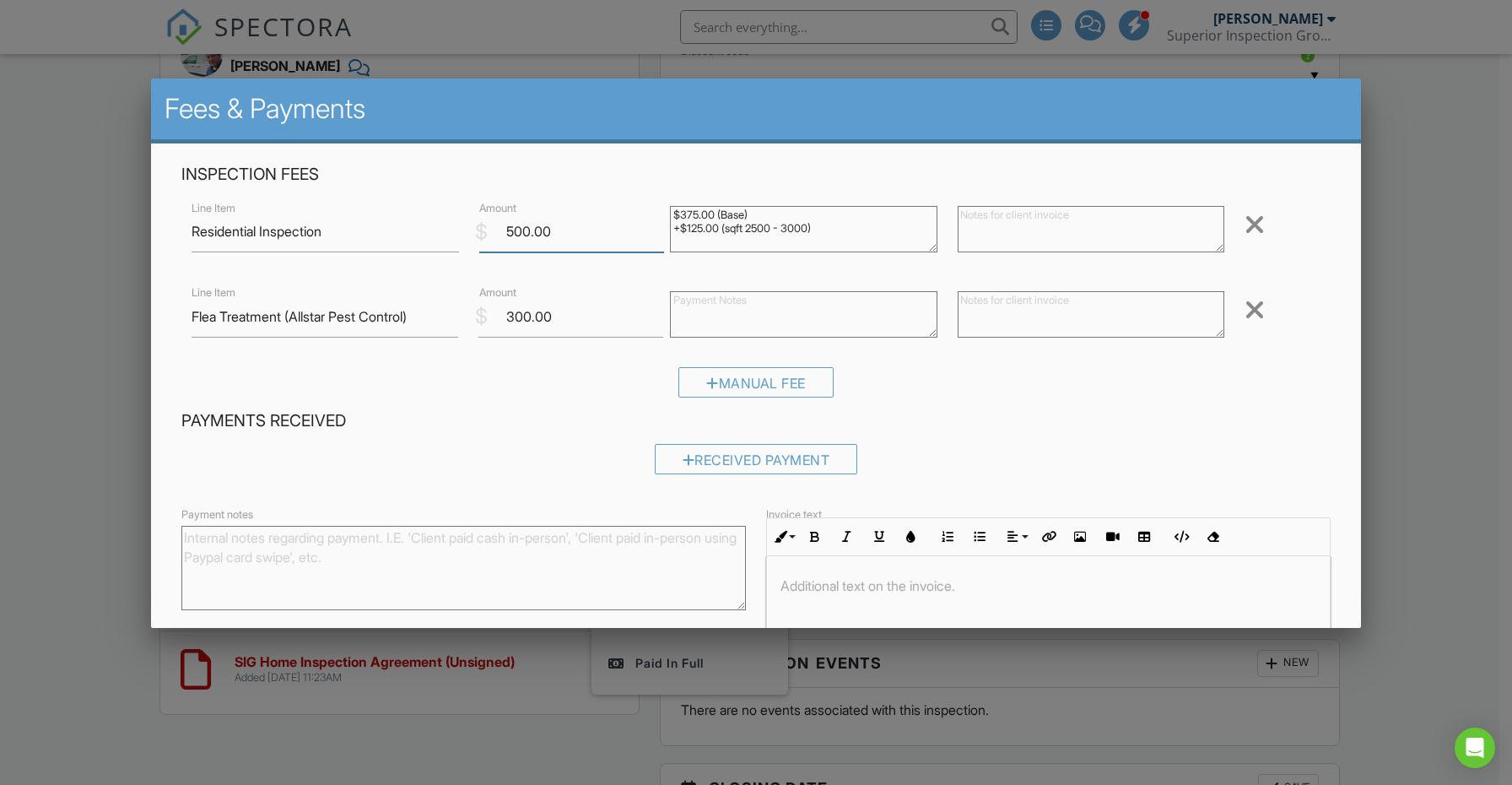
drag, startPoint x: 556, startPoint y: 233, endPoint x: 462, endPoint y: 233, distance: 94.0
click at [462, 233] on div "Line Item Residential Inspection $ Amount 500.00 $375.00 (Base) +$125.00 (sqft …" at bounding box center [756, 231] width 1149 height 67
type input "550"
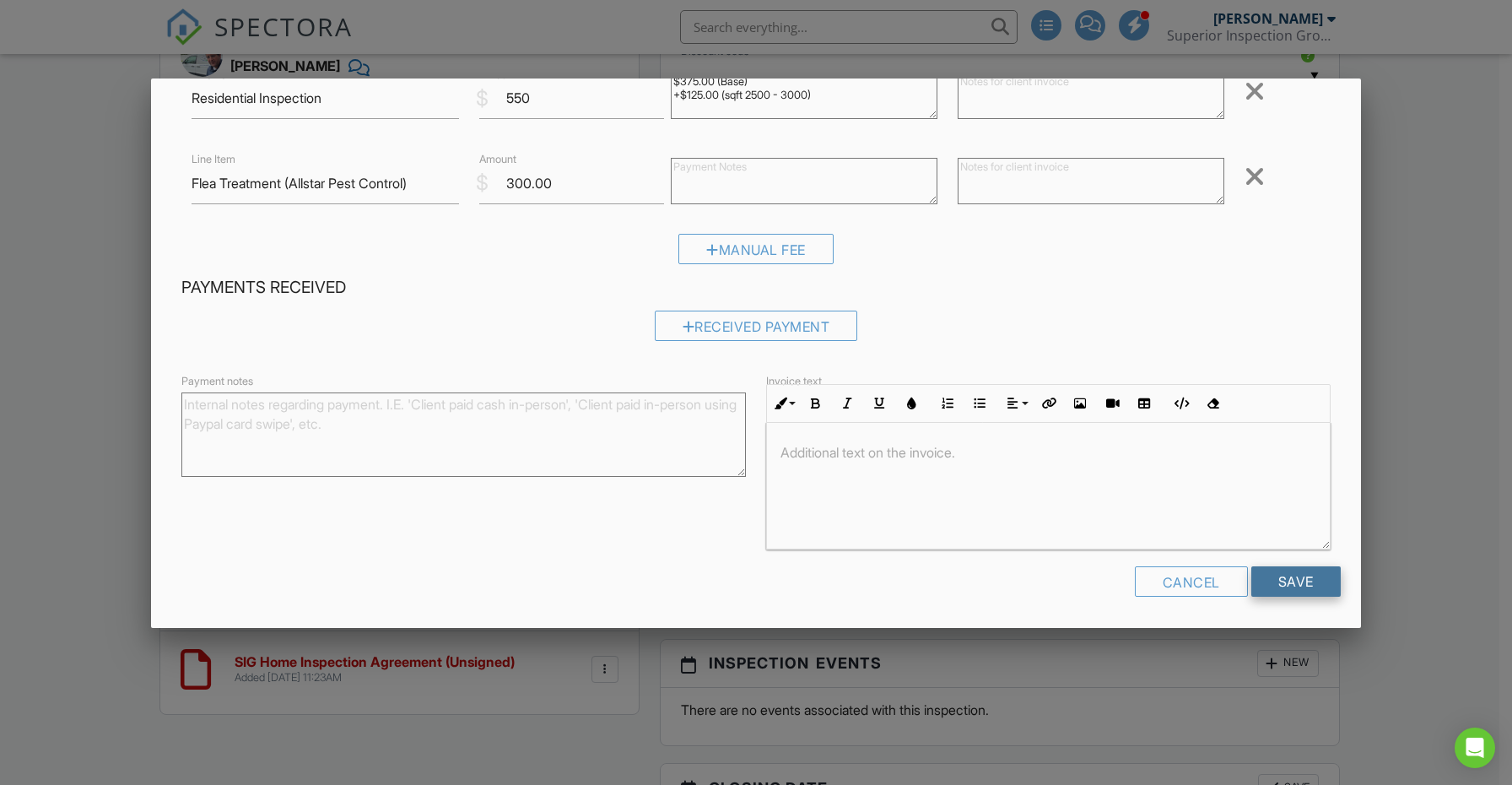
click at [1291, 577] on input "Save" at bounding box center [1296, 581] width 89 height 30
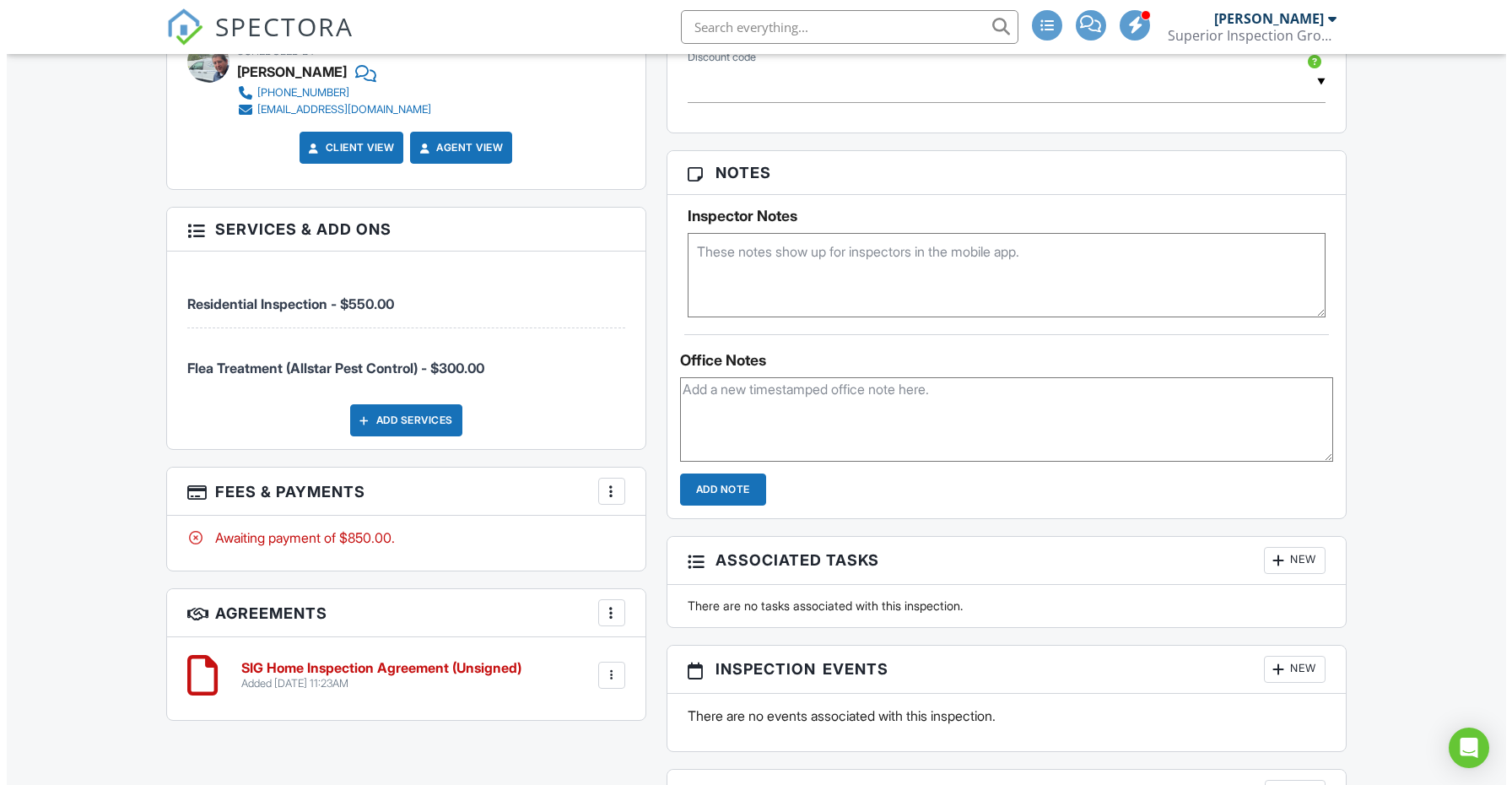
scroll to position [1279, 0]
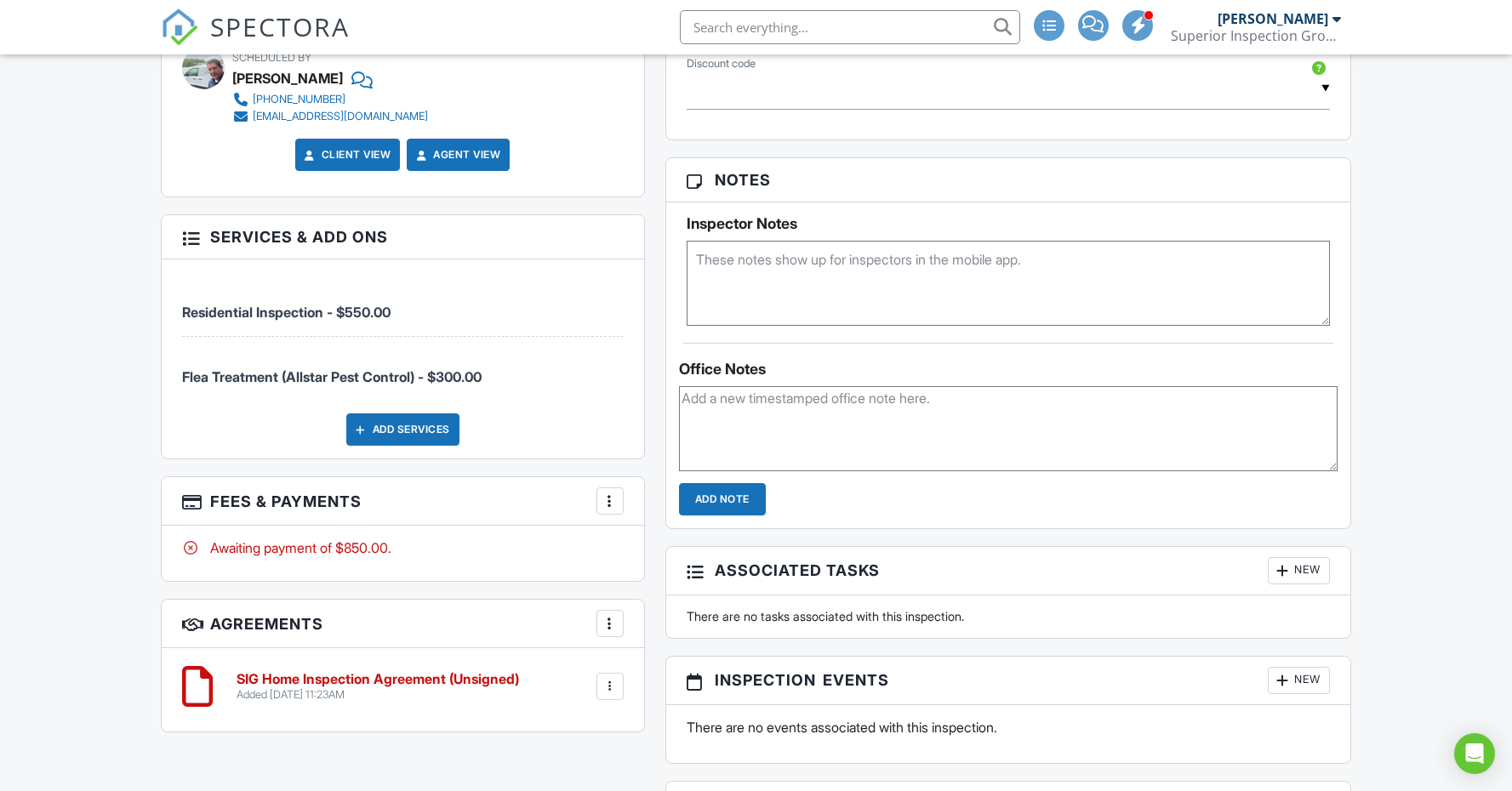
click at [607, 493] on div at bounding box center [610, 501] width 17 height 17
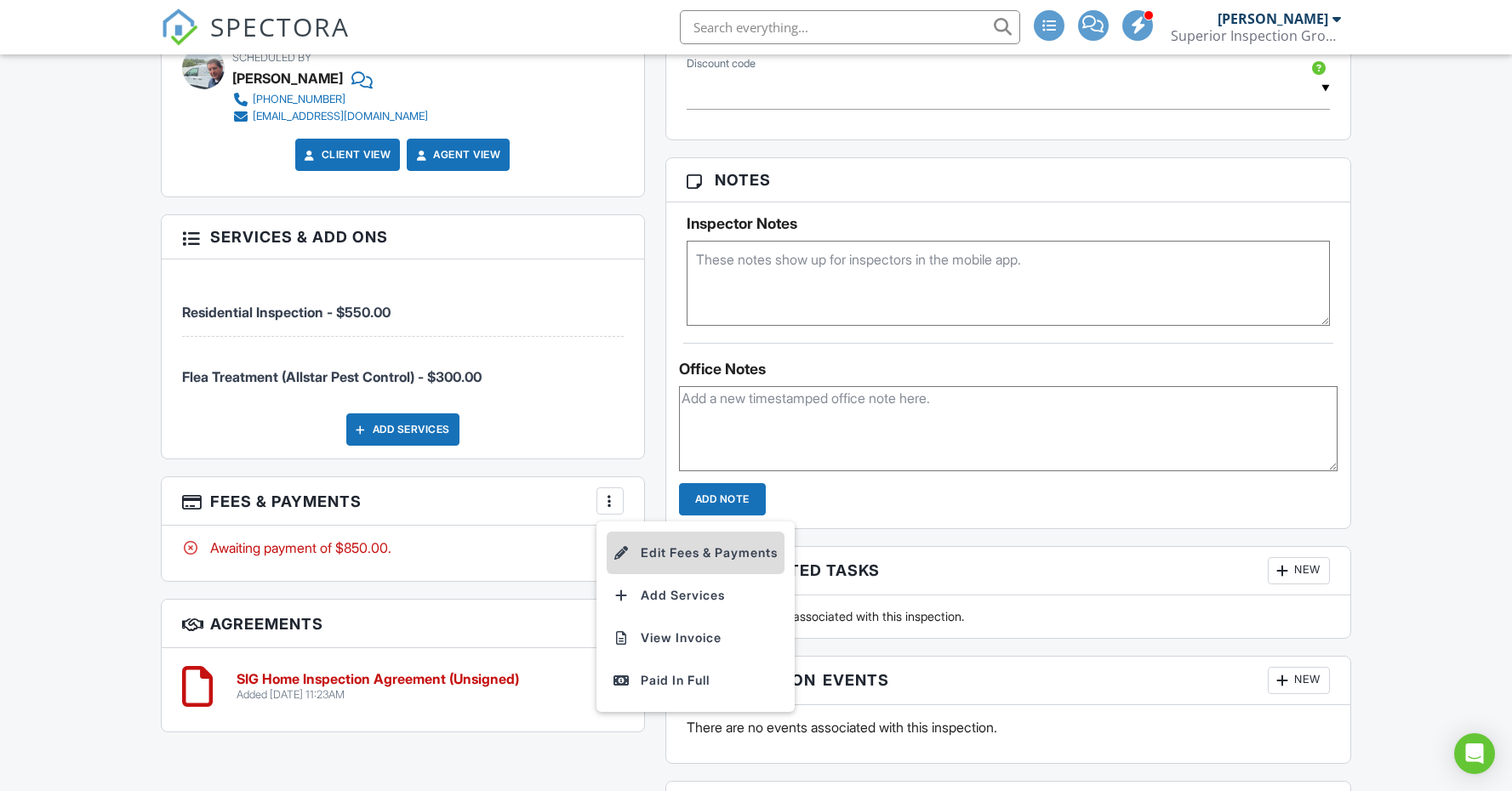
click at [625, 545] on div at bounding box center [622, 553] width 17 height 17
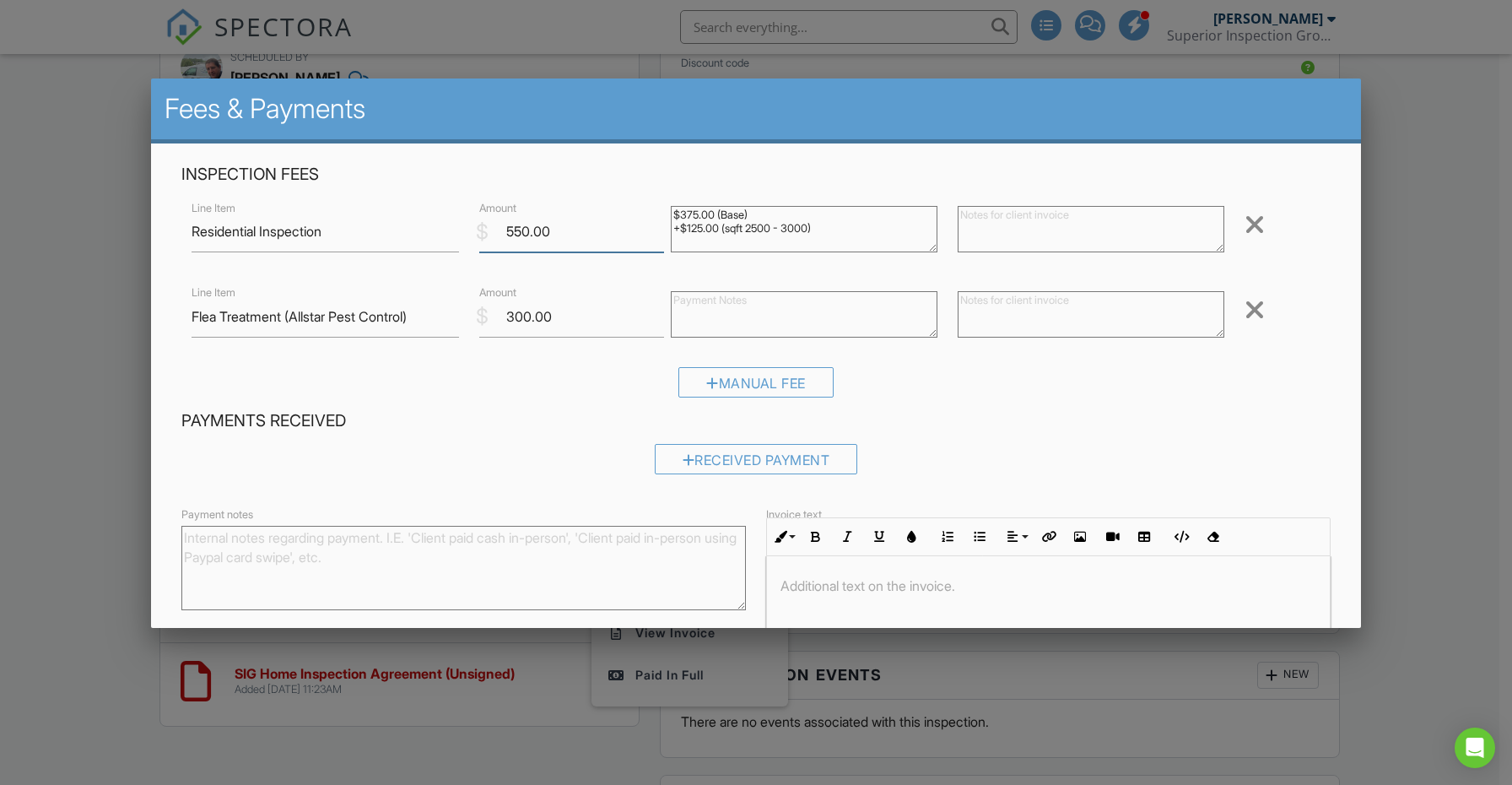
drag, startPoint x: 555, startPoint y: 233, endPoint x: 453, endPoint y: 234, distance: 102.0
click at [453, 234] on div "Line Item Residential Inspection $ Amount 550.00 $375.00 (Base) +$125.00 (sqft …" at bounding box center [756, 231] width 1149 height 67
type input "500"
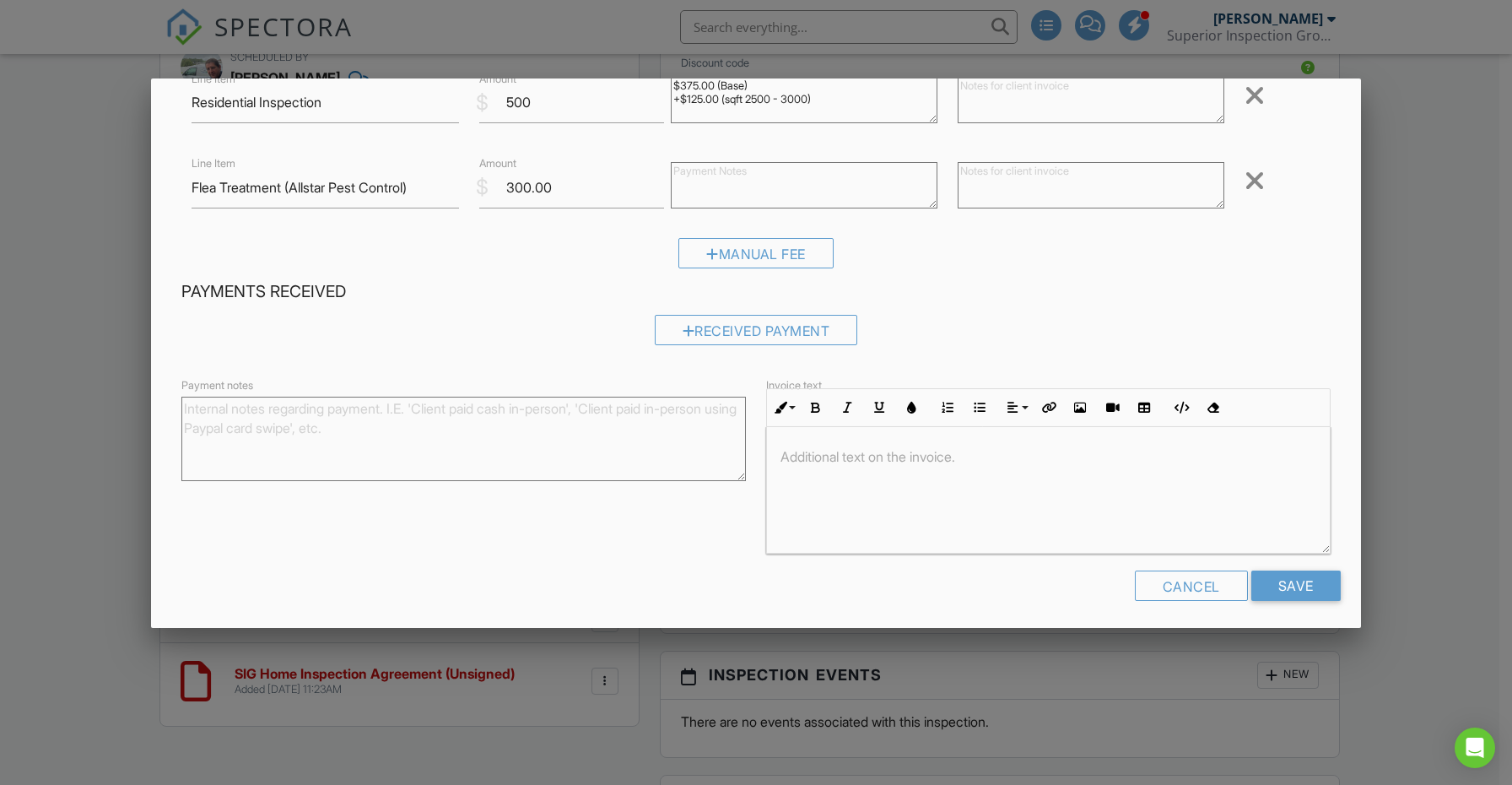
scroll to position [134, 0]
click at [1285, 581] on input "Save" at bounding box center [1296, 581] width 89 height 30
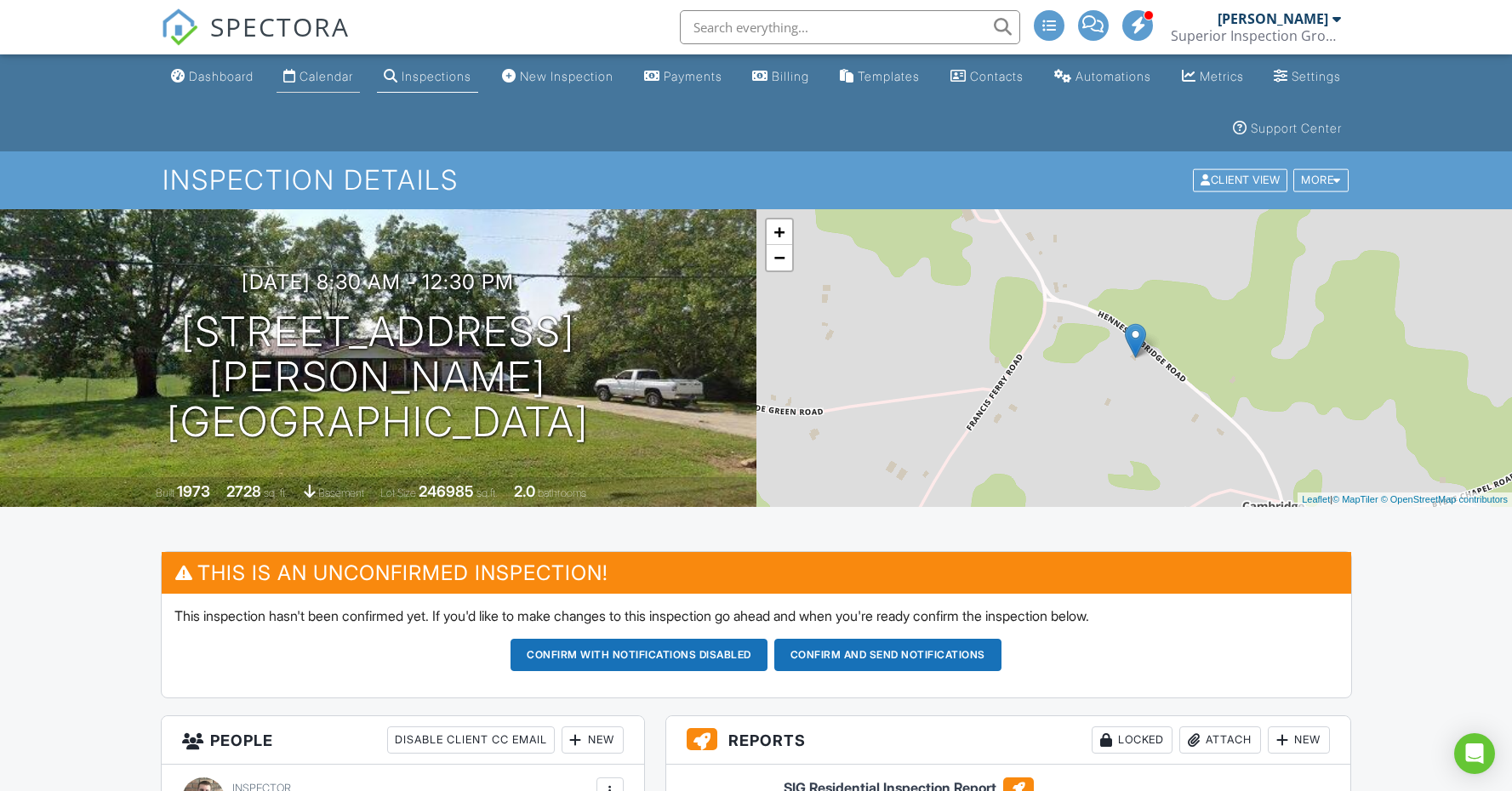
click at [330, 81] on div "Calendar" at bounding box center [326, 76] width 54 height 15
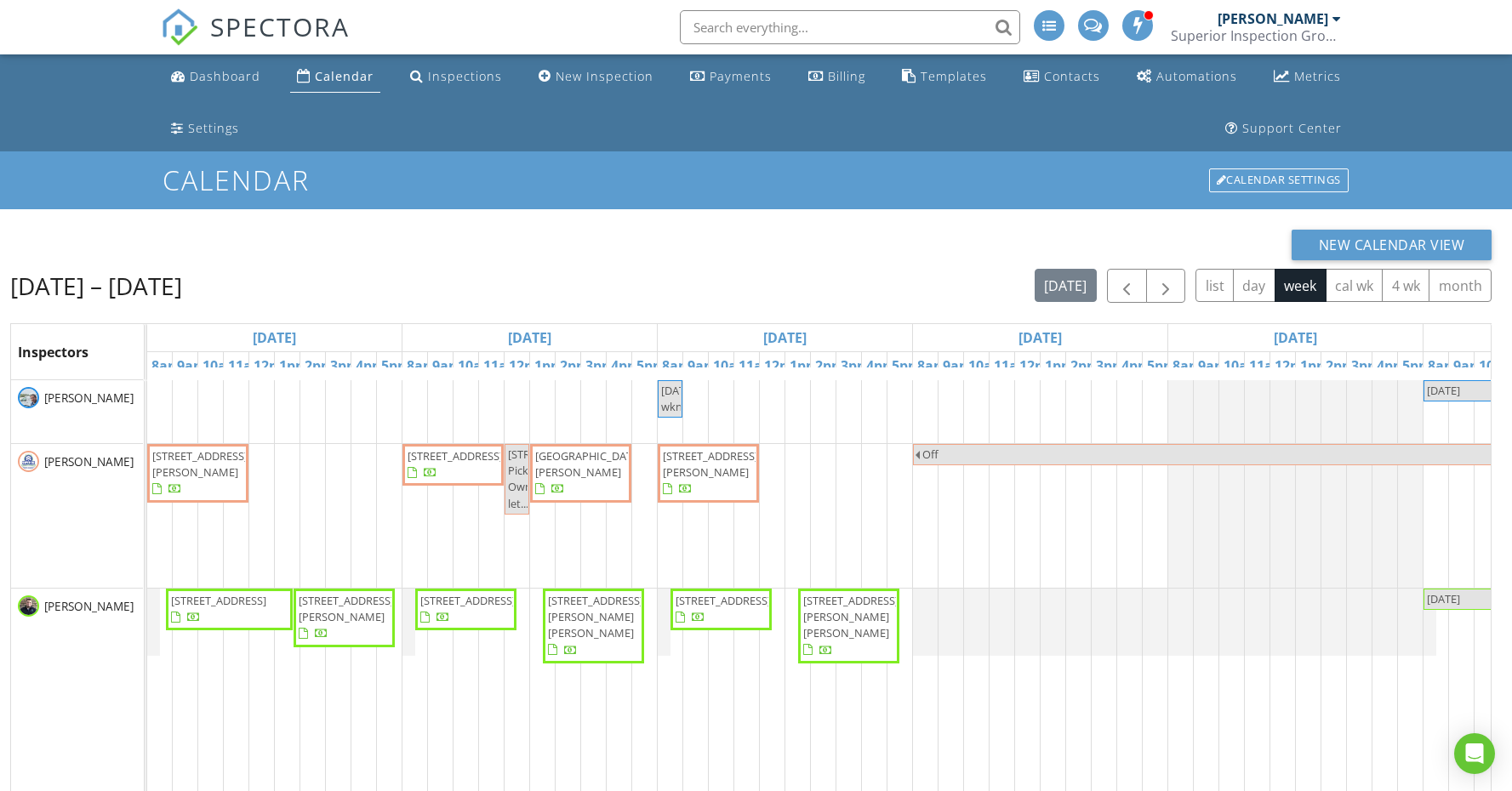
click at [582, 455] on span "1047 Phillips Dr, Monterey 38574" at bounding box center [588, 464] width 107 height 32
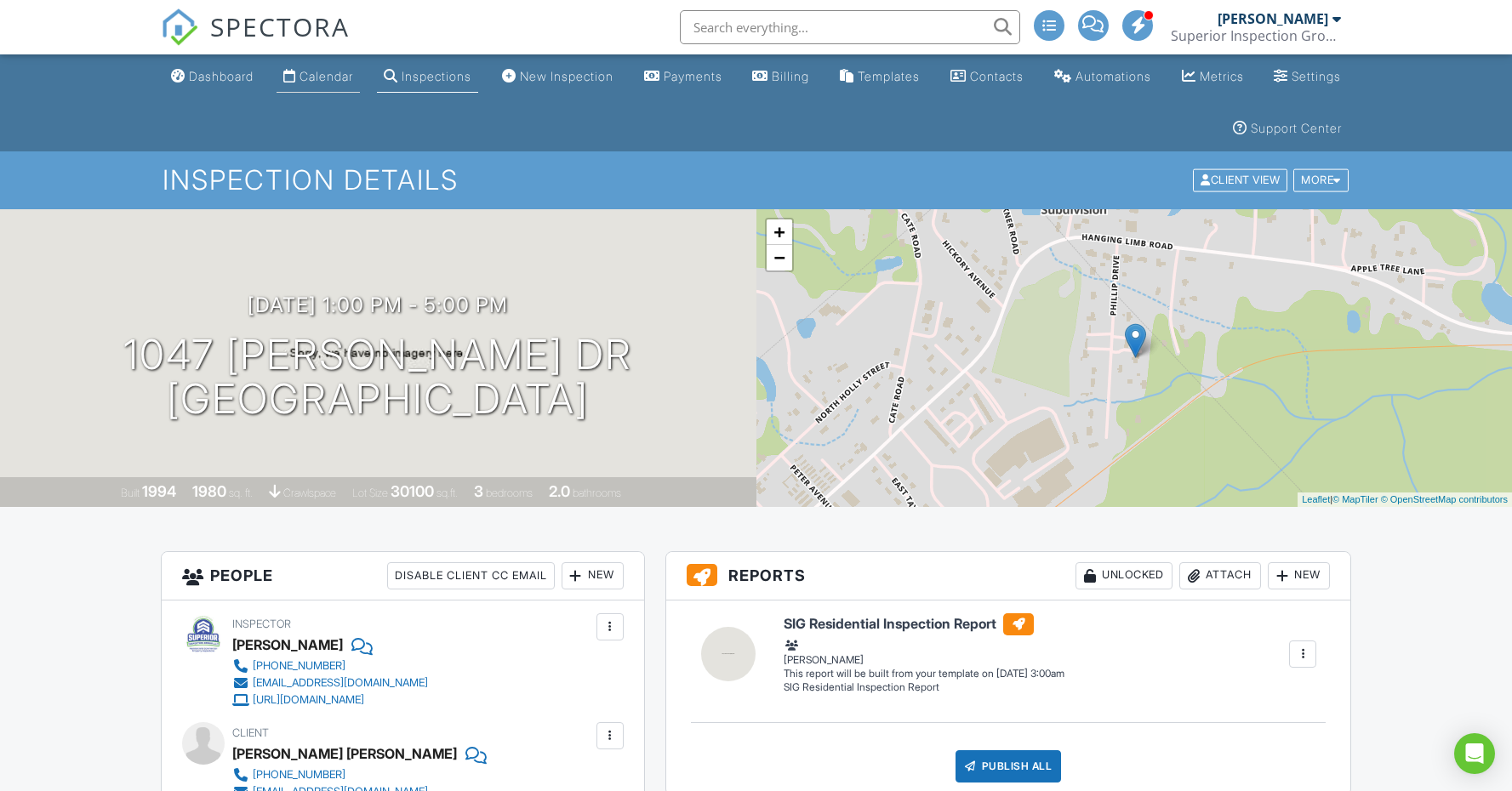
click at [330, 91] on link "Calendar" at bounding box center [318, 77] width 84 height 32
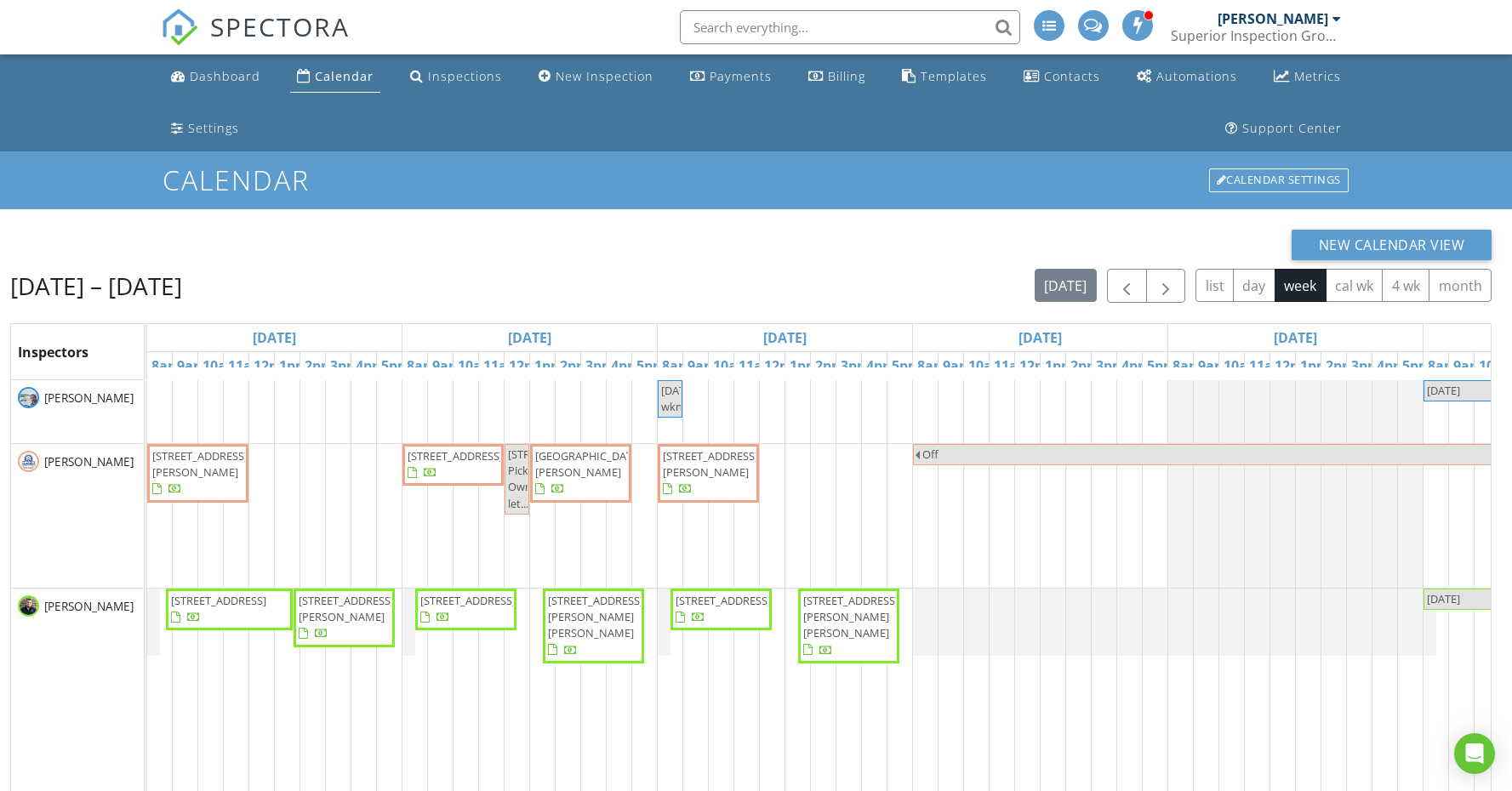
click at [605, 474] on span "1047 Phillips Dr, Monterey 38574" at bounding box center [588, 464] width 107 height 32
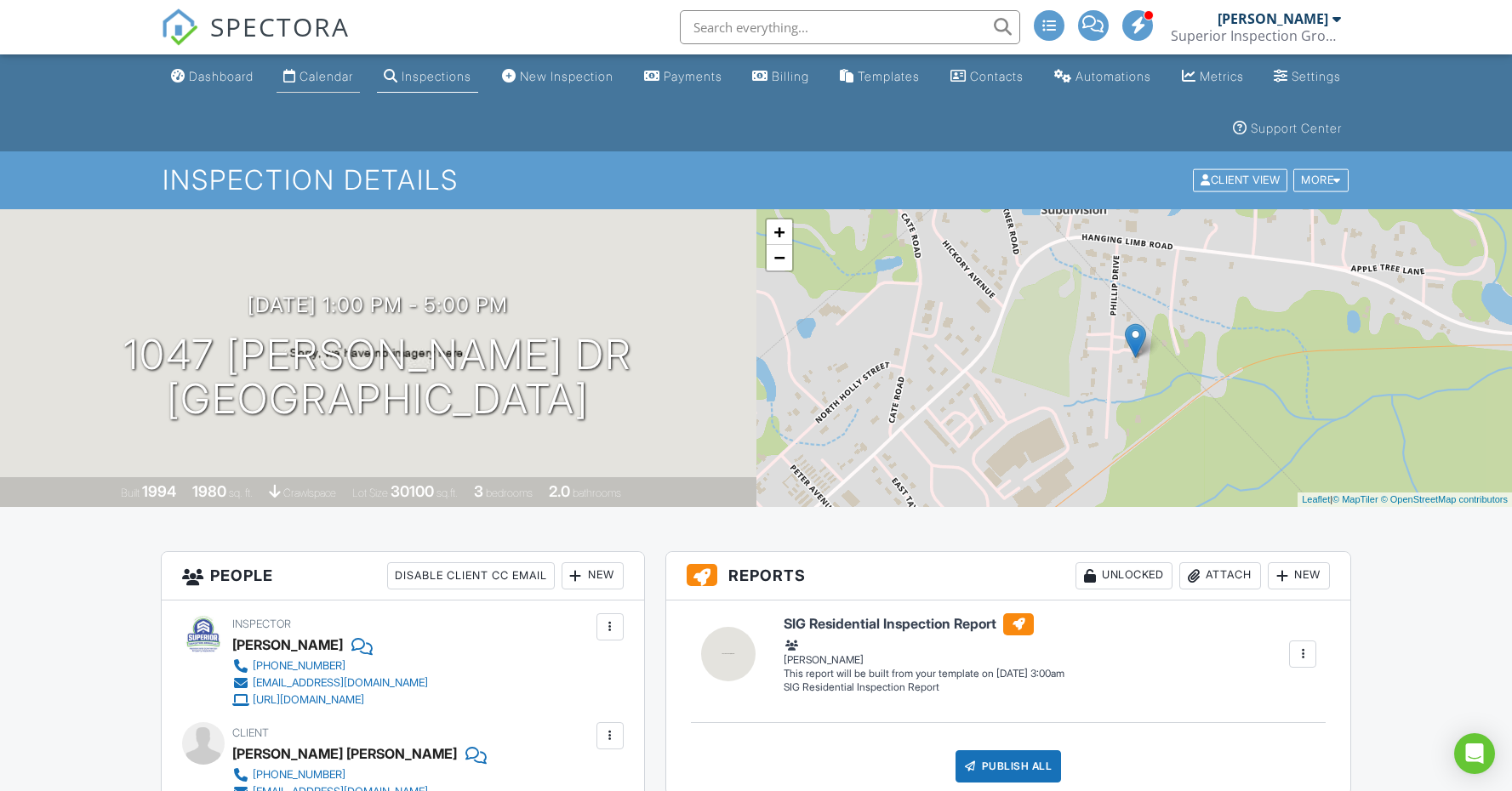
click at [353, 77] on div "Calendar" at bounding box center [326, 76] width 54 height 15
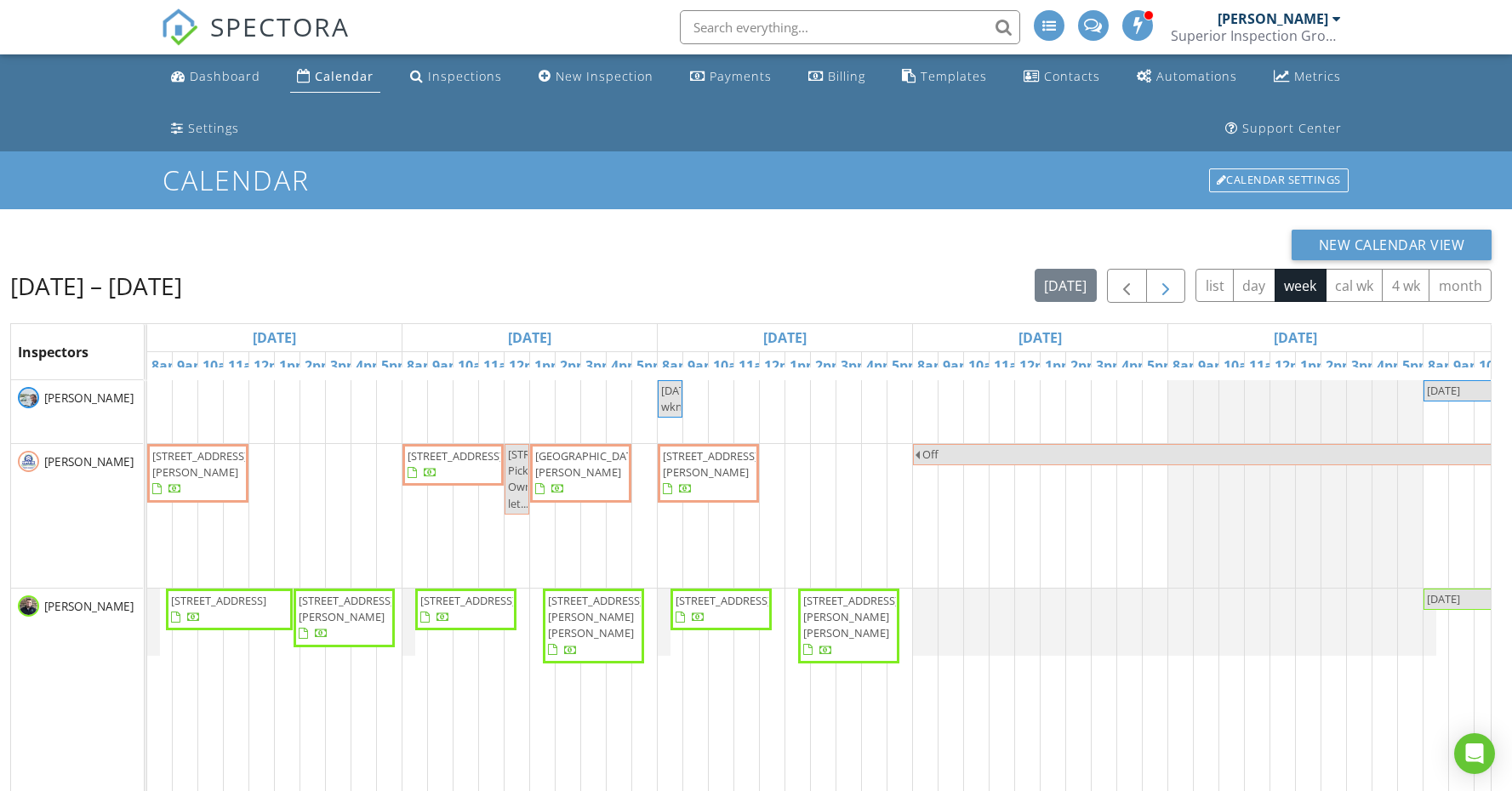
click at [1167, 291] on span "button" at bounding box center [1165, 286] width 20 height 20
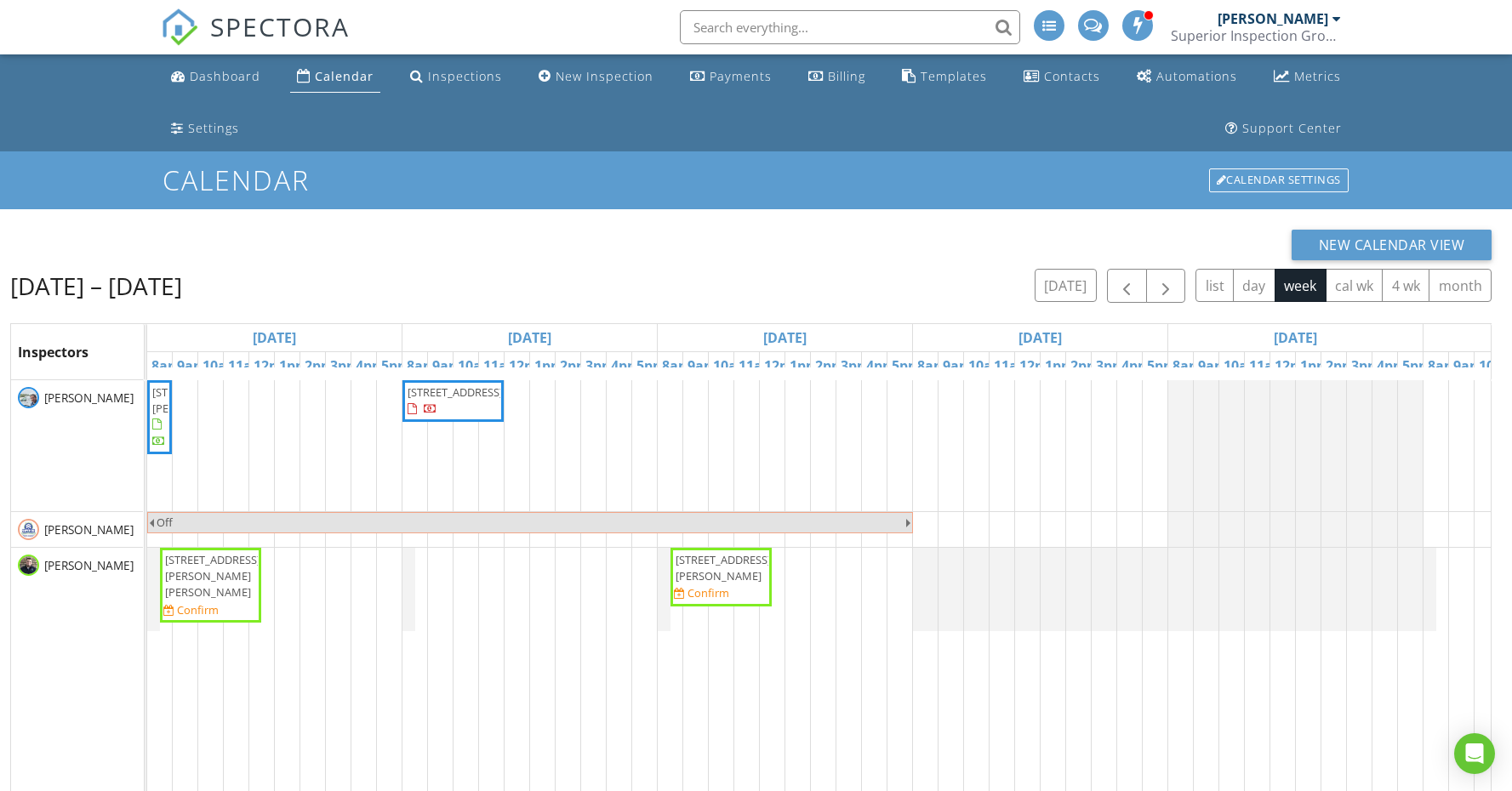
click at [740, 584] on span "5101 Hennessee Bridge Rd, Rock Island 38581" at bounding box center [722, 568] width 95 height 33
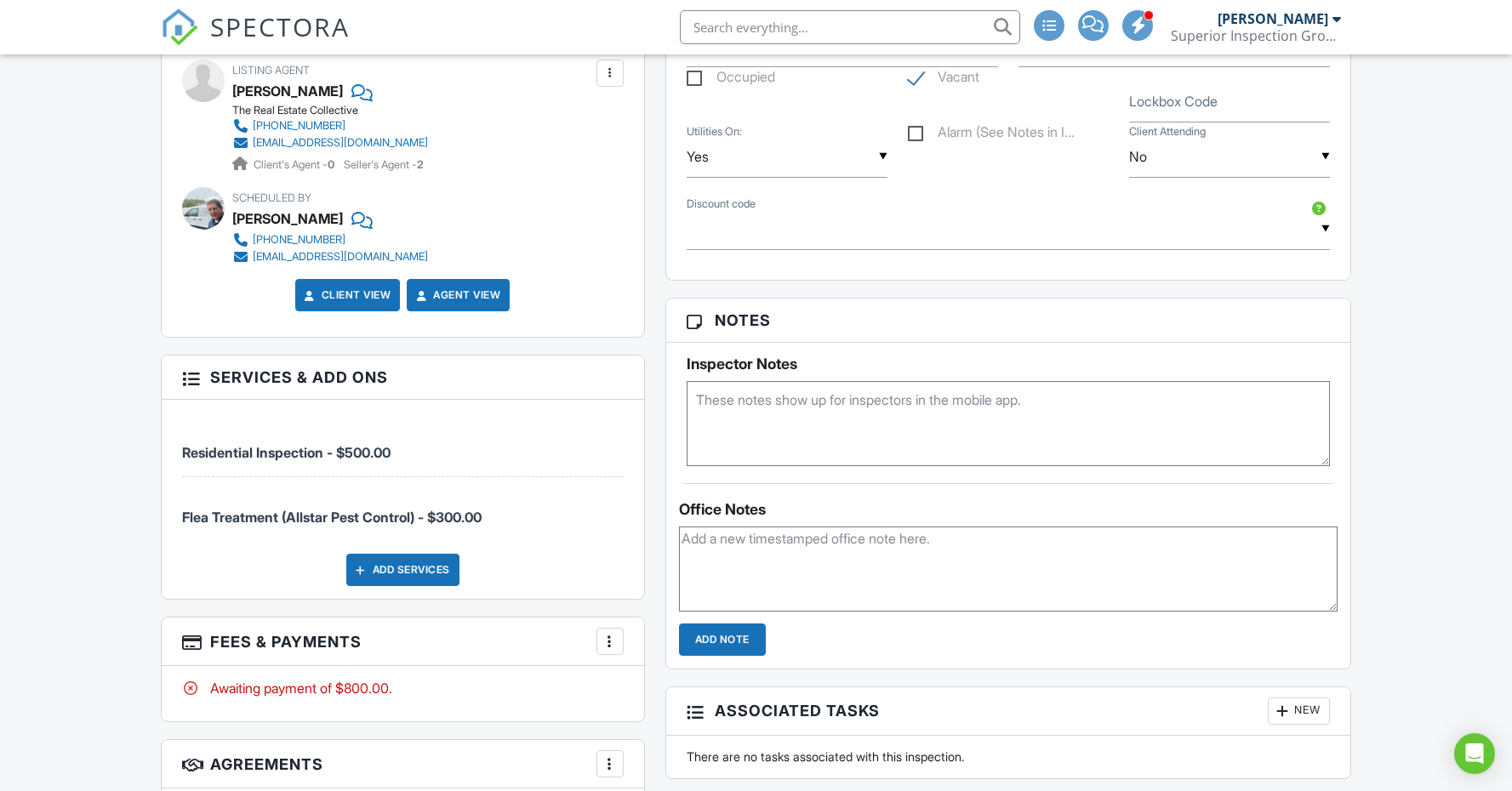
scroll to position [1197, 0]
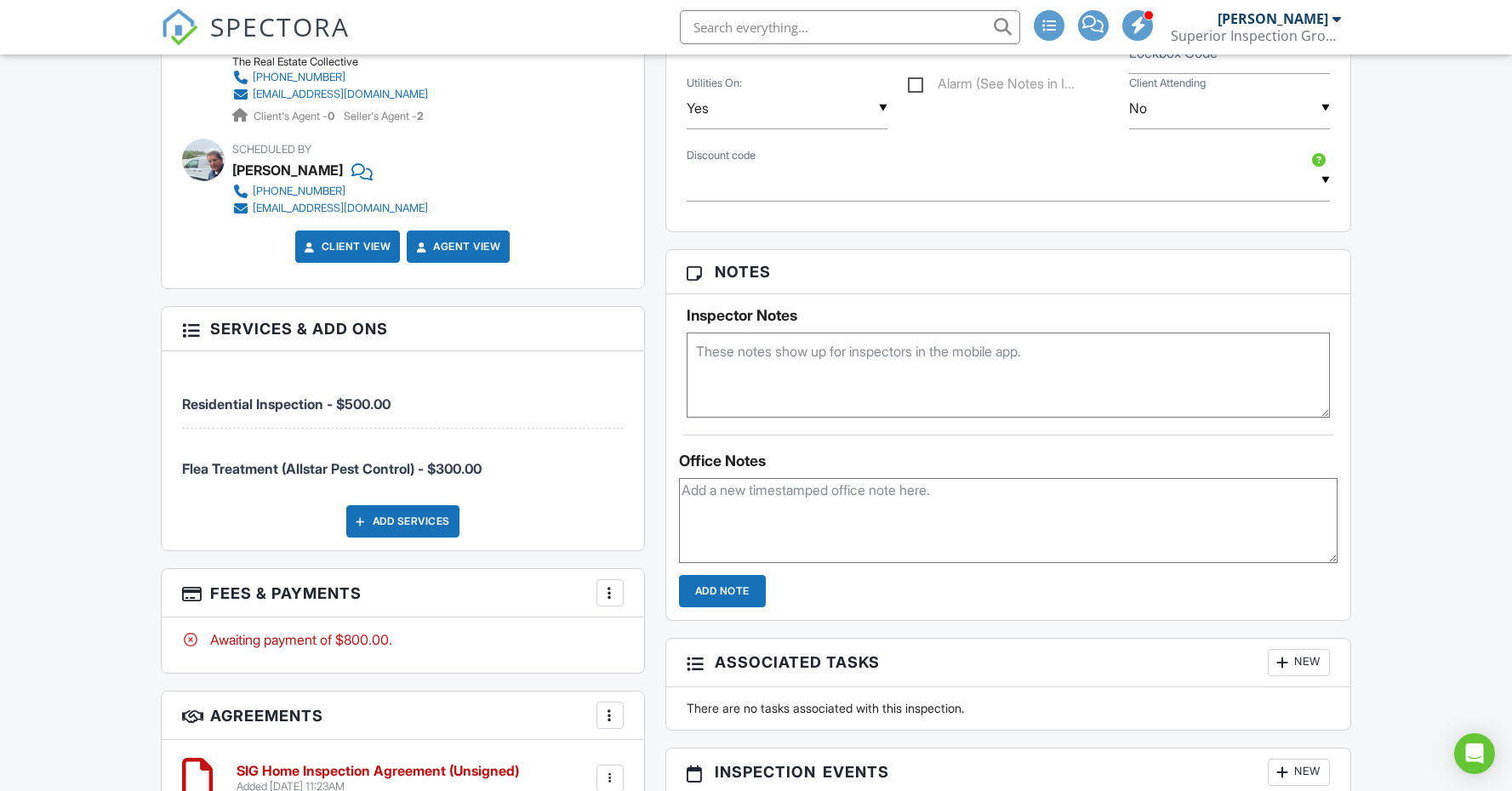
click at [931, 404] on textarea at bounding box center [1008, 375] width 644 height 85
click at [1275, 373] on textarea "Allstar Pest Control is treating the home for fleas the day before the inspecti…" at bounding box center [1008, 375] width 644 height 85
type textarea "Allstar Pest Control is treating the home for fleas the day before the inspecti…"
click at [1418, 446] on div "Dashboard Calendar Inspections New Inspection Payments Billing Templates Contac…" at bounding box center [756, 169] width 1512 height 2625
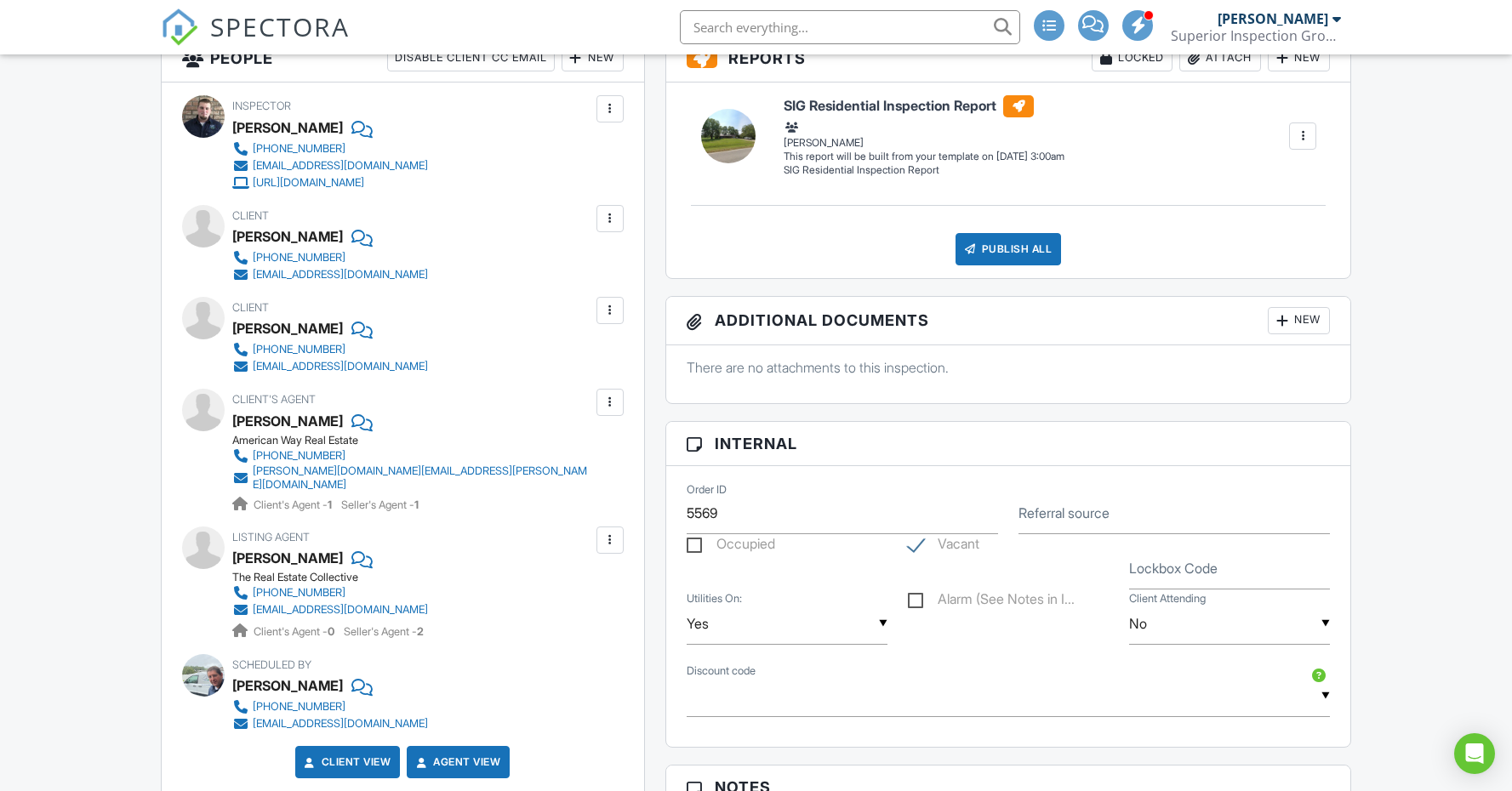
scroll to position [92, 0]
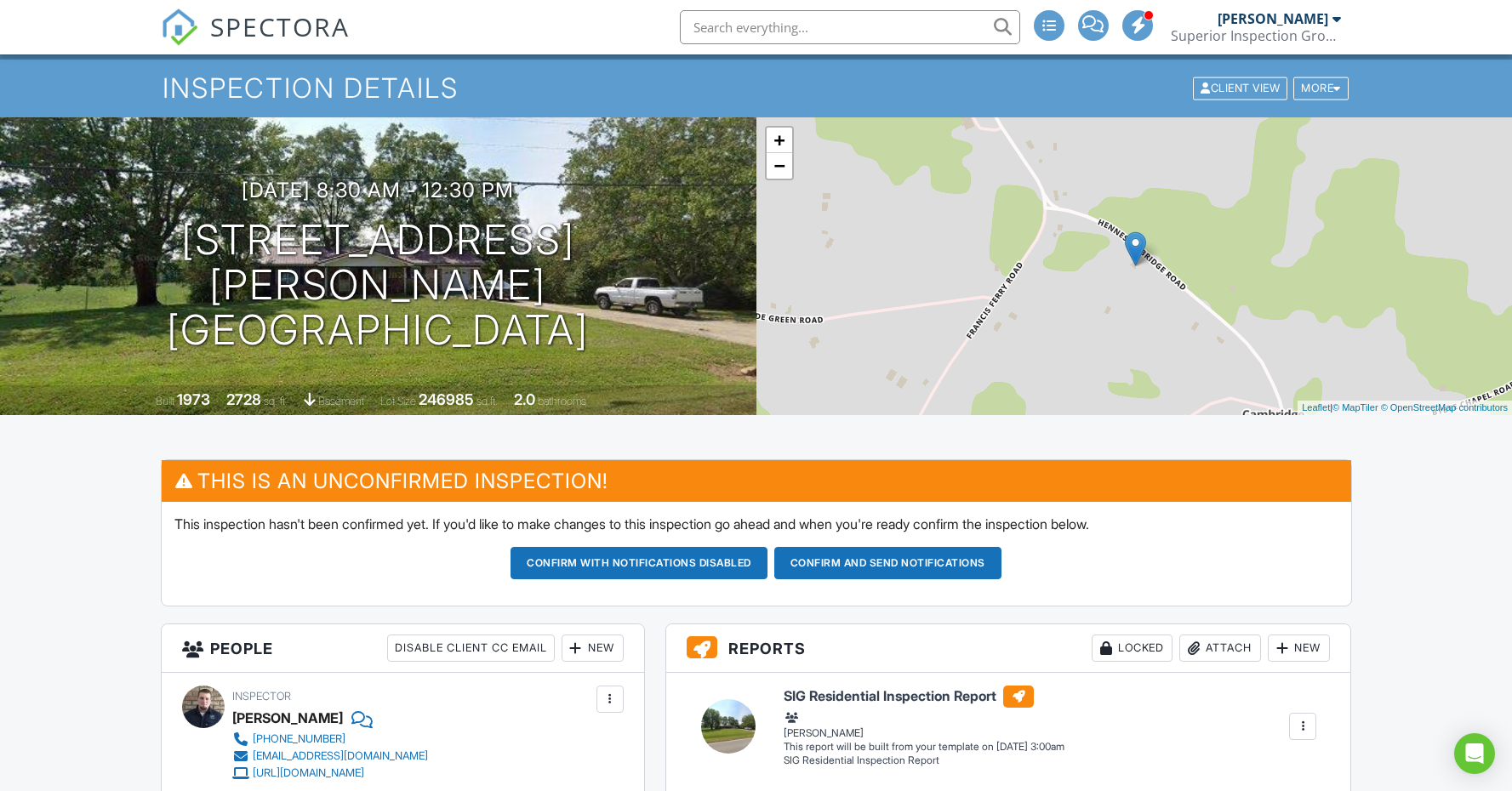
click at [767, 564] on button "Confirm and send notifications" at bounding box center [639, 562] width 257 height 33
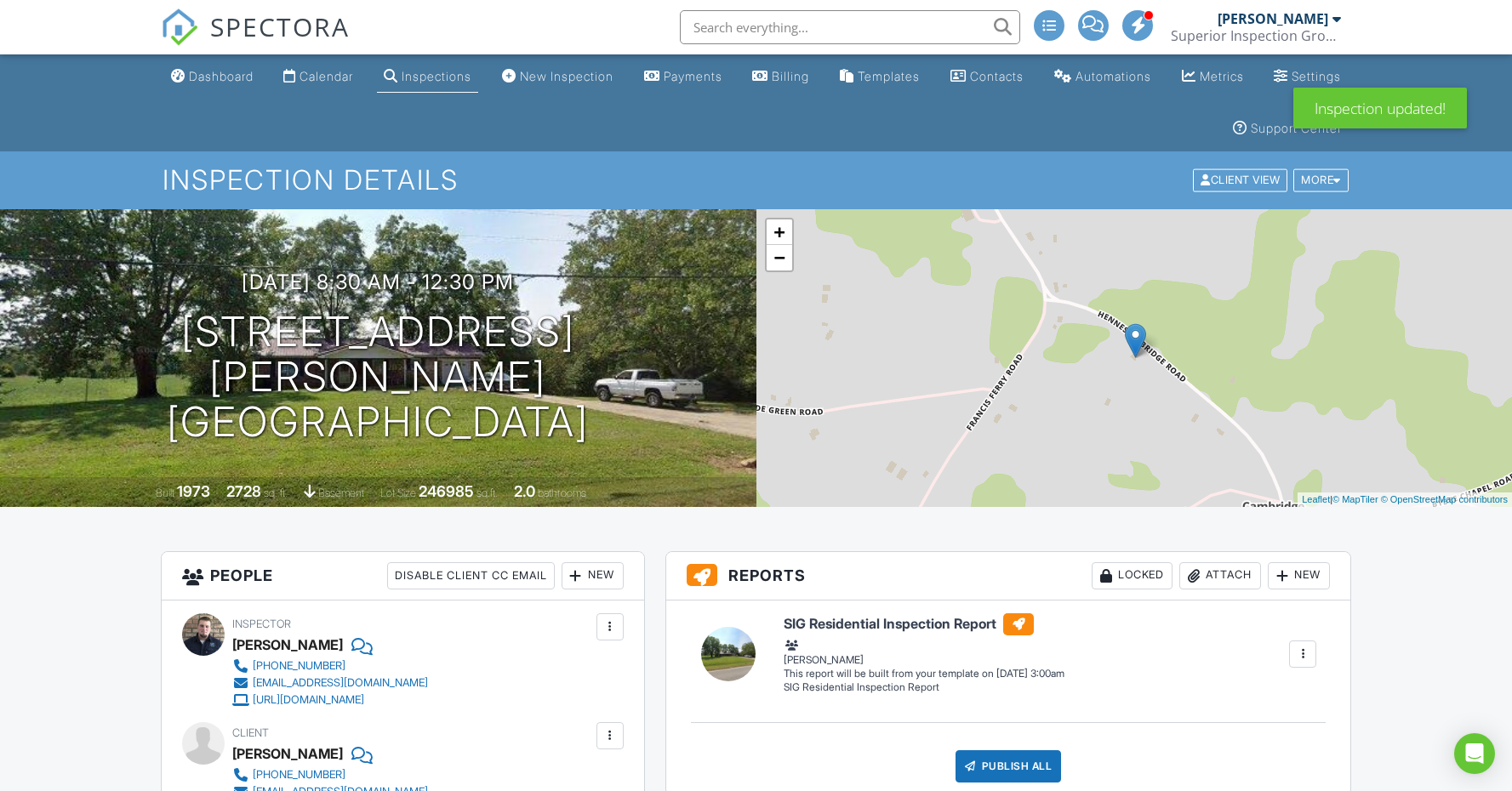
click at [351, 85] on link "Calendar" at bounding box center [318, 77] width 84 height 32
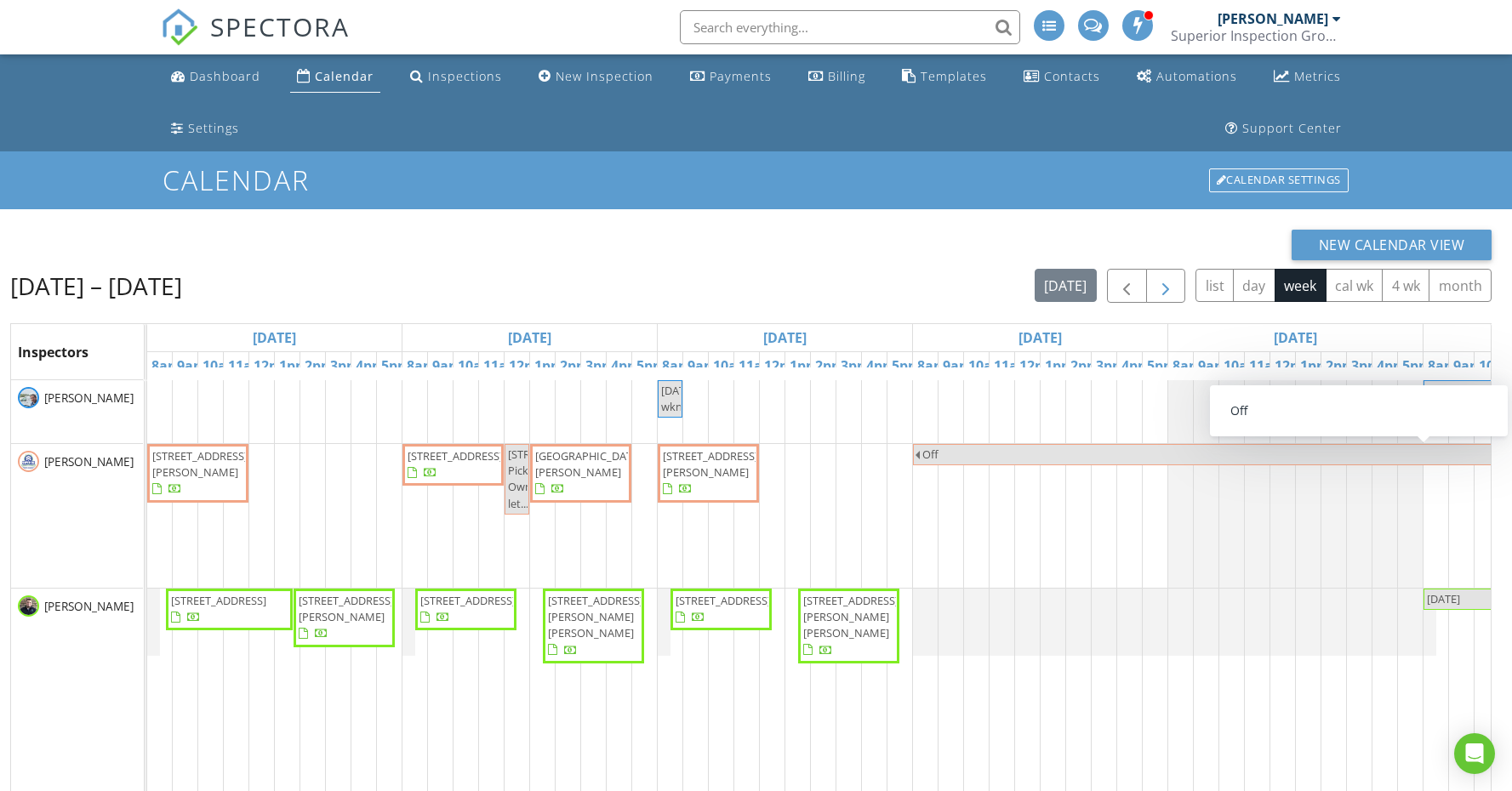
click at [1159, 297] on span "button" at bounding box center [1165, 286] width 20 height 20
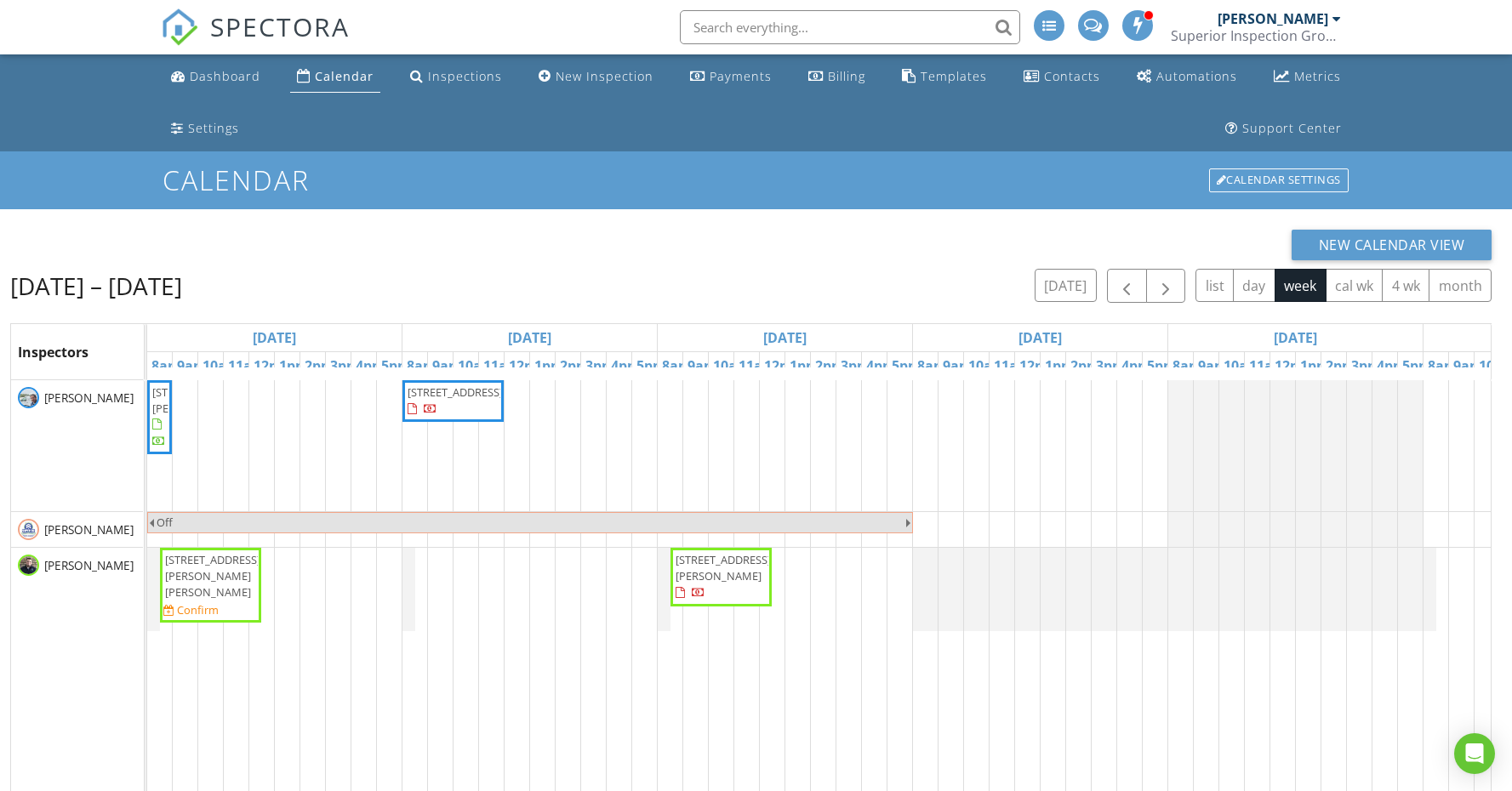
click at [713, 584] on span "[STREET_ADDRESS][PERSON_NAME]" at bounding box center [723, 568] width 95 height 32
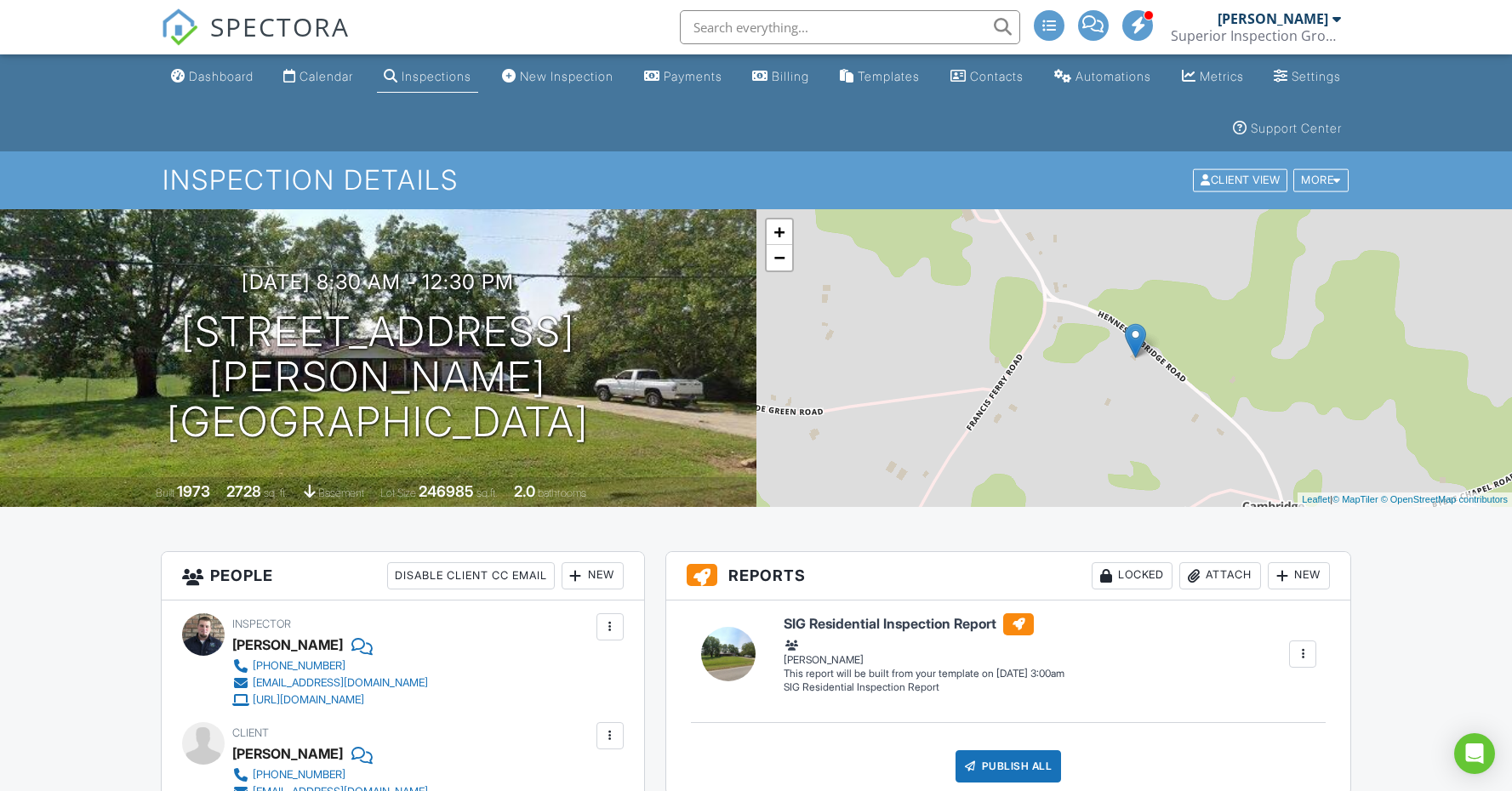
click at [615, 732] on div at bounding box center [610, 735] width 17 height 17
click at [613, 735] on div at bounding box center [610, 735] width 17 height 17
click at [577, 780] on div "Client Joshg Wade 770-508-8386 jwade2117@gmail.com" at bounding box center [403, 761] width 442 height 78
click at [617, 734] on div at bounding box center [610, 735] width 17 height 17
click at [572, 783] on li "Edit" at bounding box center [569, 787] width 86 height 43
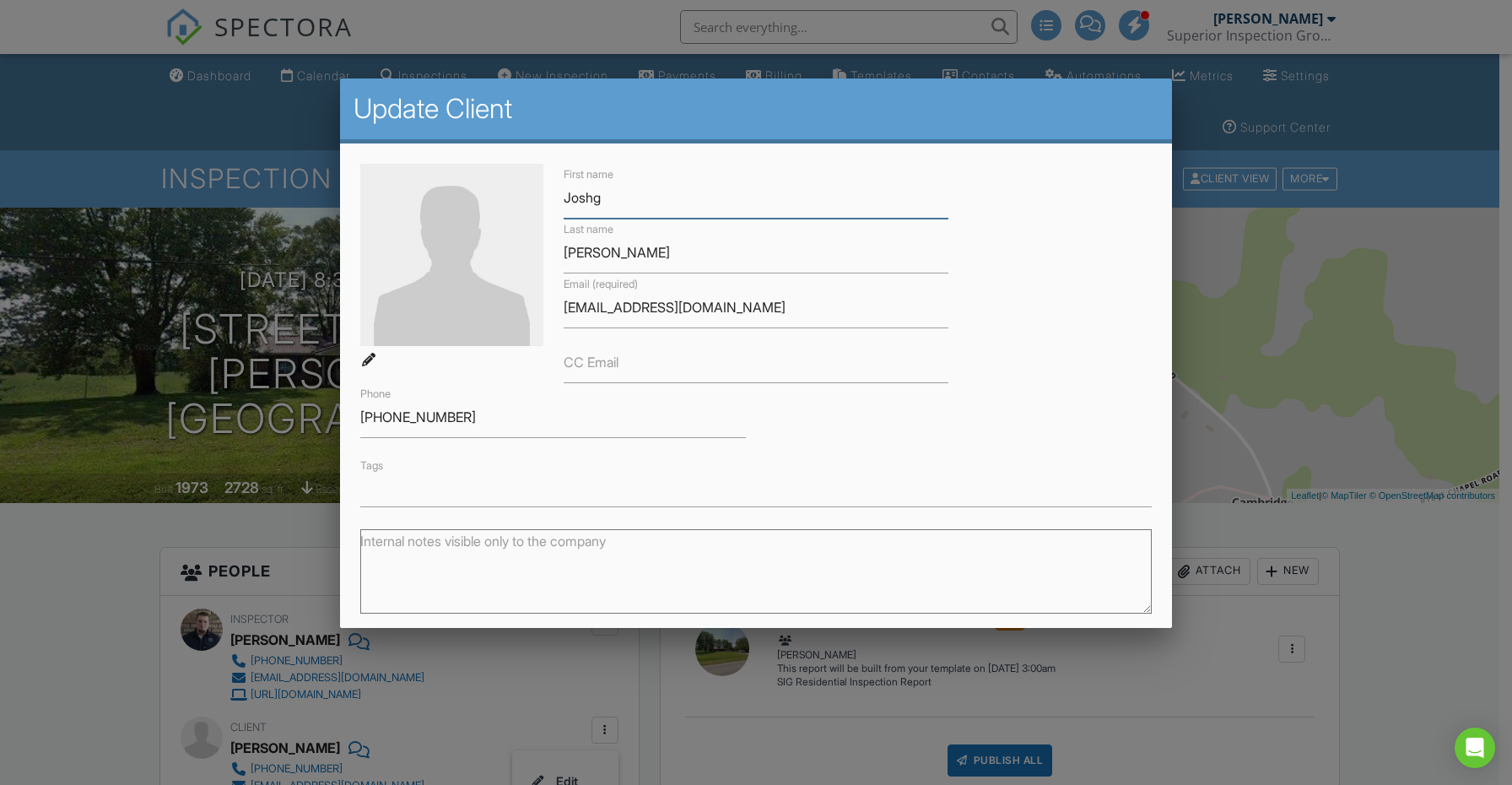
click at [610, 208] on input "Joshg" at bounding box center [756, 197] width 386 height 42
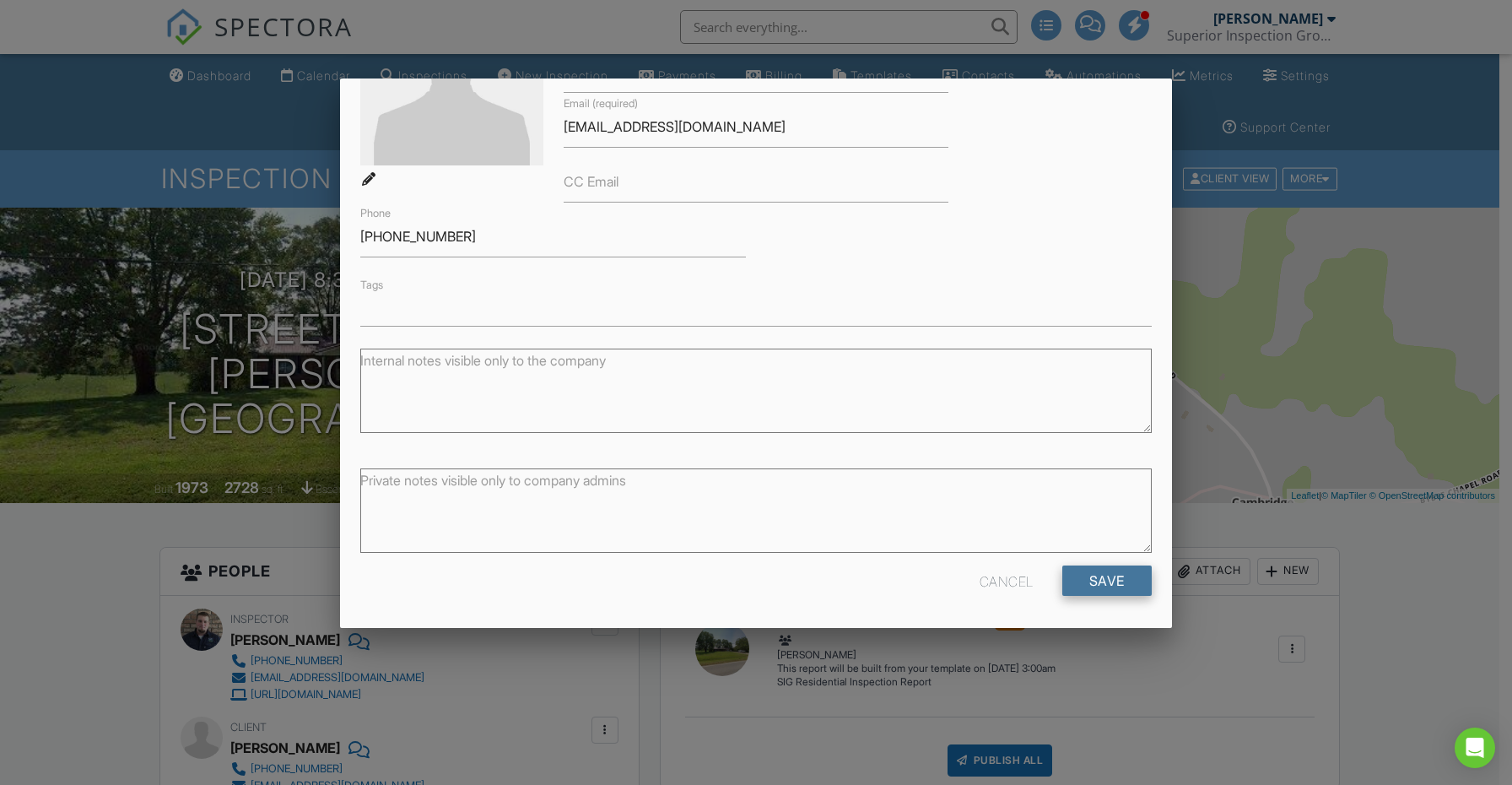
type input "Josh"
click at [1095, 579] on input "Save" at bounding box center [1107, 580] width 89 height 30
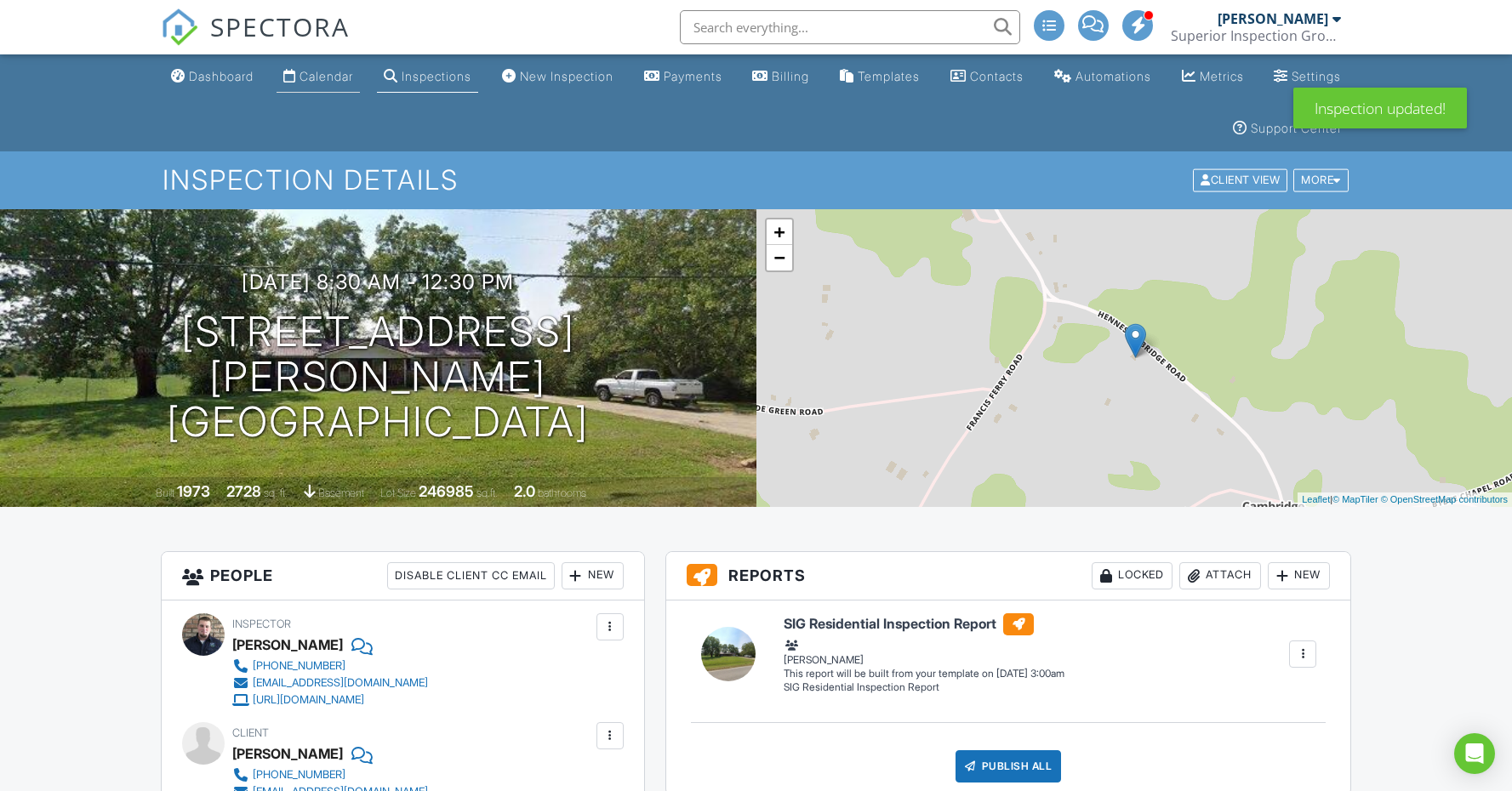
click at [342, 81] on div "Calendar" at bounding box center [326, 76] width 54 height 15
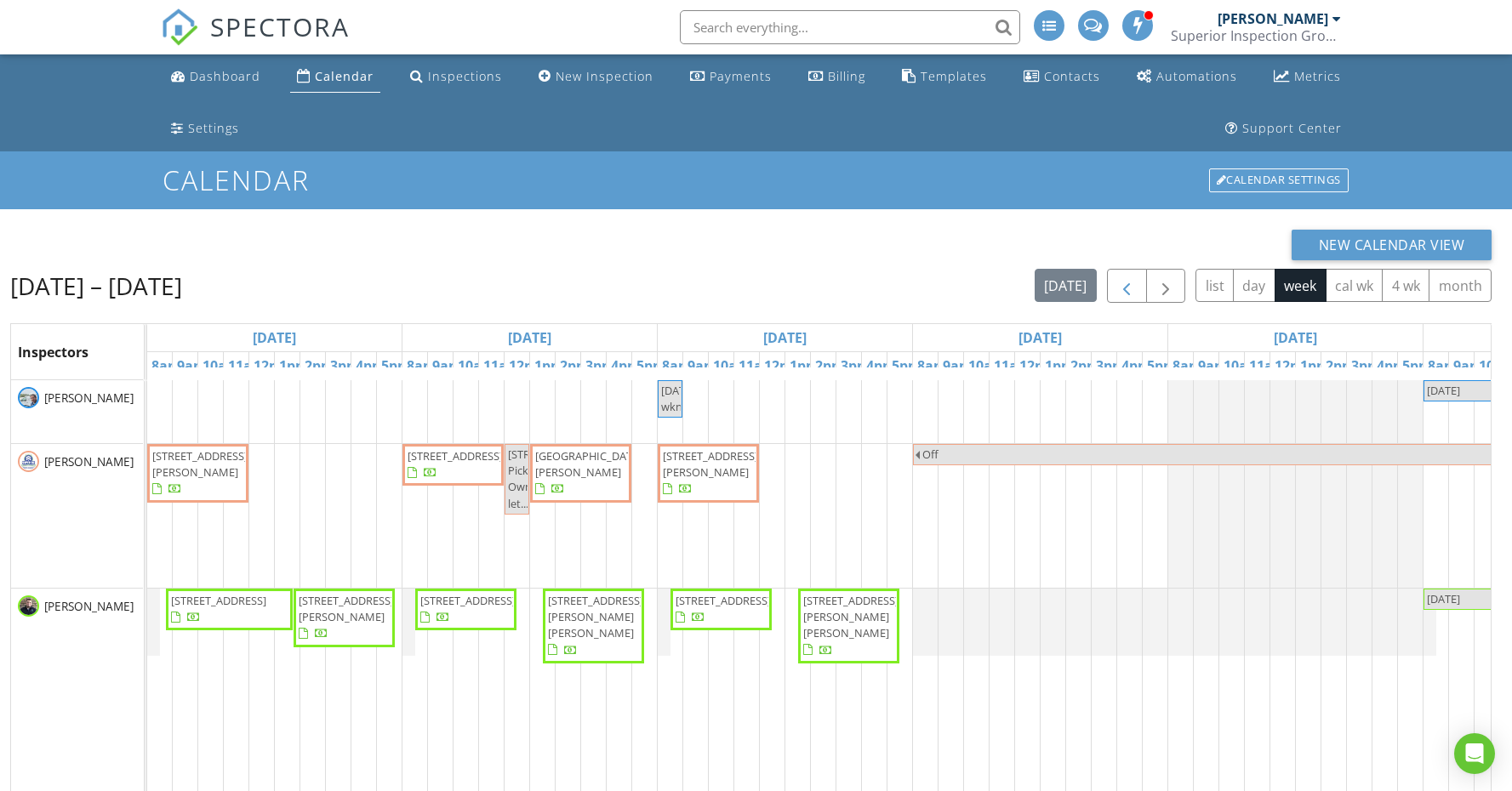
click at [1126, 287] on span "button" at bounding box center [1126, 286] width 20 height 20
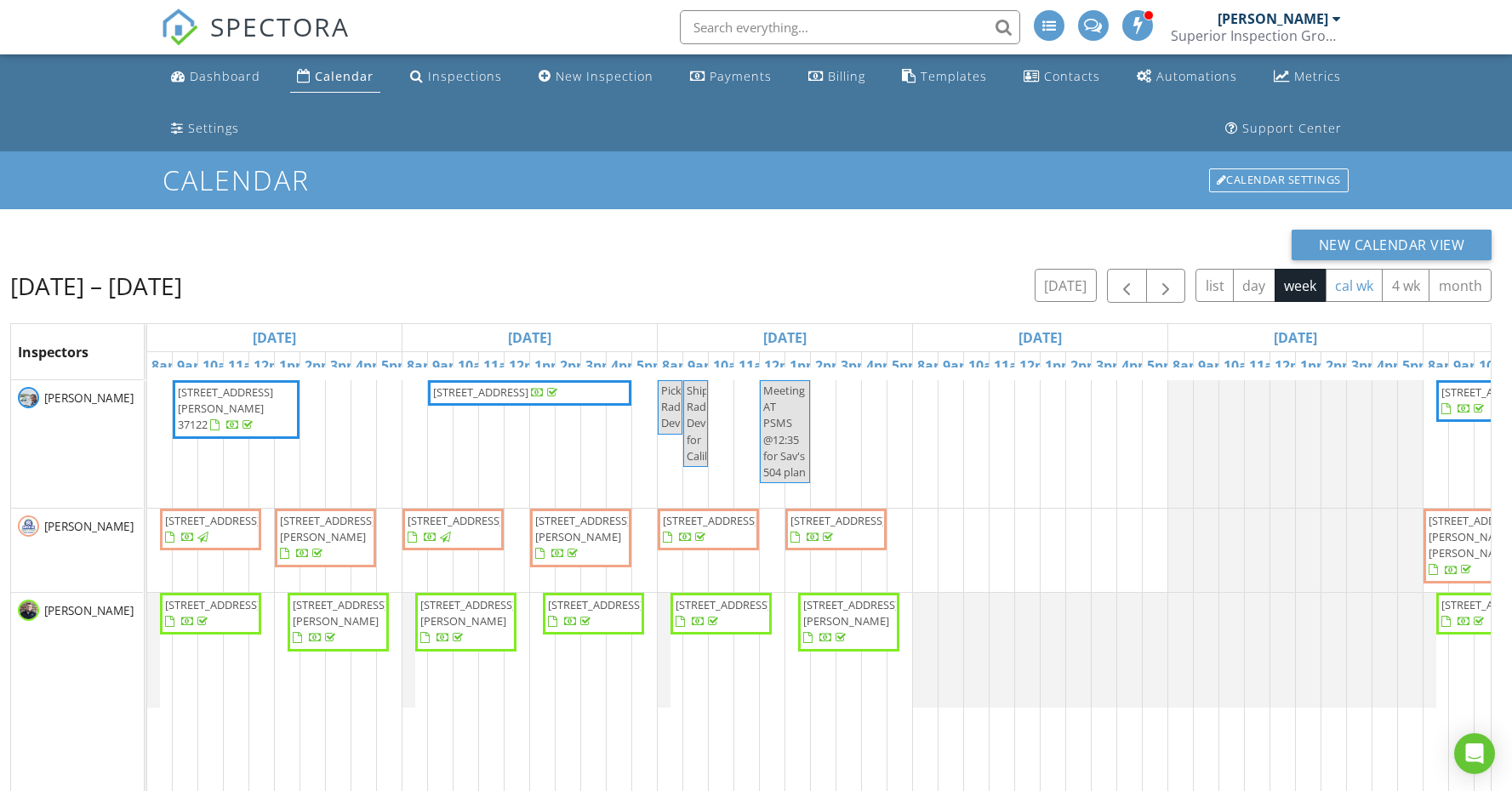
click at [1347, 291] on button "cal wk" at bounding box center [1354, 285] width 58 height 33
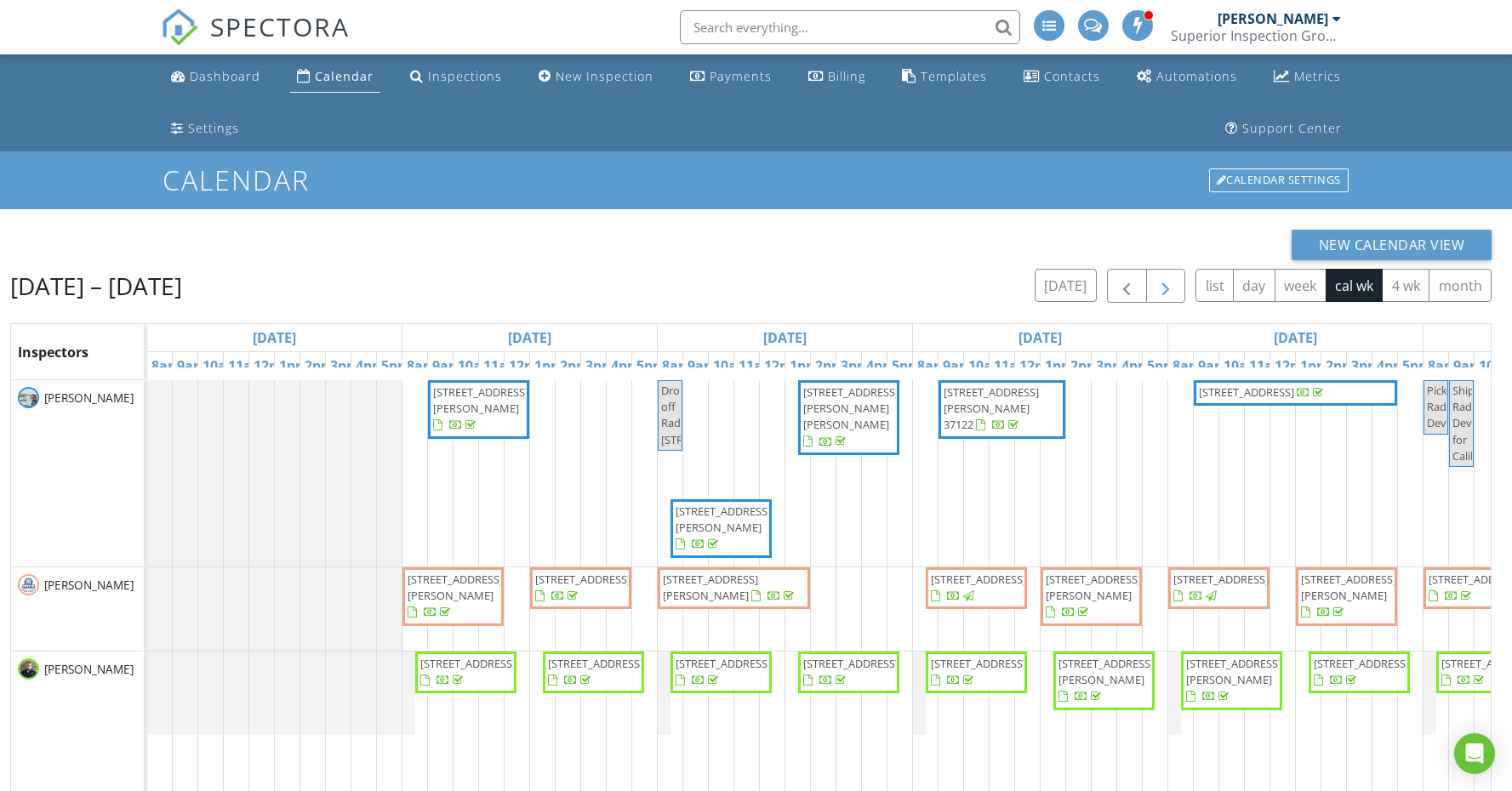
click at [1161, 295] on span "button" at bounding box center [1165, 286] width 20 height 20
